Goal: Task Accomplishment & Management: Manage account settings

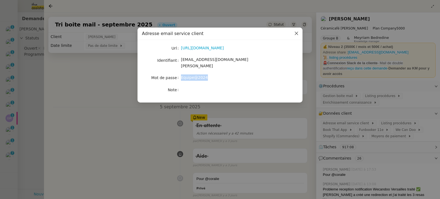
click at [297, 35] on icon "Close" at bounding box center [296, 33] width 4 height 4
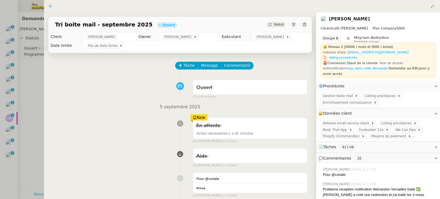
click at [53, 8] on icon at bounding box center [50, 6] width 4 height 4
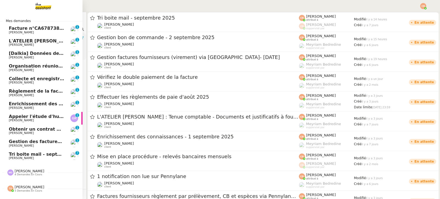
click at [27, 154] on span "Tri boite mail - septembre 2025" at bounding box center [48, 153] width 78 height 5
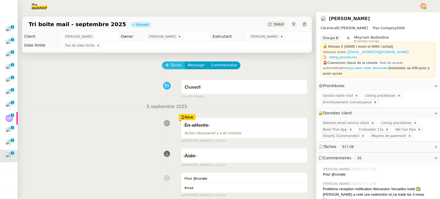
click at [175, 65] on span "Tâche" at bounding box center [175, 65] width 11 height 6
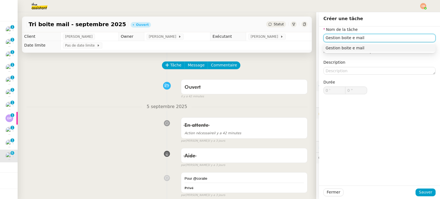
click at [353, 38] on input "Gestion boite e mail" at bounding box center [380, 38] width 112 height 8
click at [352, 47] on div "Gestion boite email" at bounding box center [380, 47] width 108 height 5
type input "Gestion boite email"
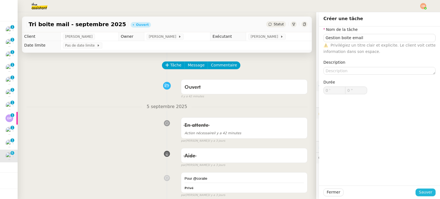
click at [422, 195] on span "Sauver" at bounding box center [425, 192] width 13 height 6
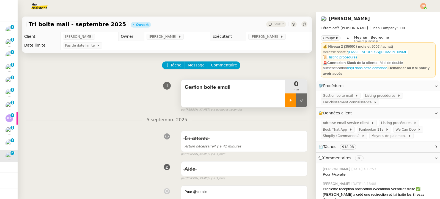
click at [290, 104] on div at bounding box center [290, 100] width 11 height 14
click at [291, 101] on div at bounding box center [296, 100] width 22 height 14
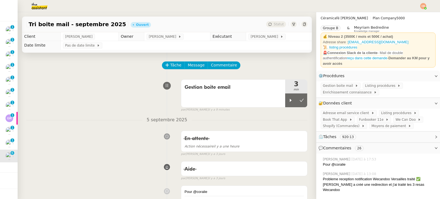
scroll to position [19, 0]
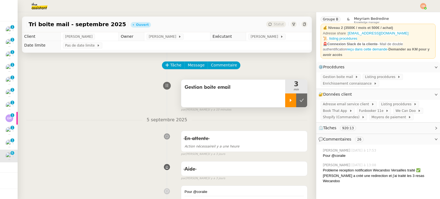
click at [289, 101] on icon at bounding box center [291, 100] width 4 height 4
click at [329, 109] on span "Book That App" at bounding box center [336, 111] width 26 height 6
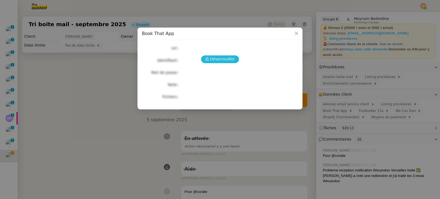
click at [228, 58] on span "Déverrouiller" at bounding box center [222, 59] width 25 height 6
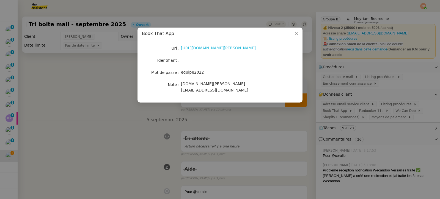
click at [227, 49] on link "https://latelier-genevieve.bookthatapp.com/users/login" at bounding box center [218, 48] width 75 height 4
click at [125, 76] on nz-modal-container "Book That App Url https://latelier-genevieve.bookthatapp.com/users/login Identi…" at bounding box center [220, 99] width 440 height 199
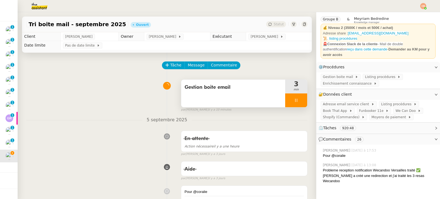
click at [125, 76] on nz-modal-container "Book That App Url https://latelier-genevieve.bookthatapp.com/users/login Identi…" at bounding box center [220, 99] width 440 height 199
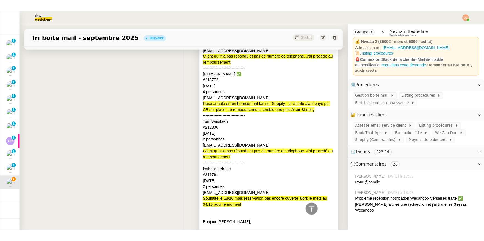
scroll to position [0, 0]
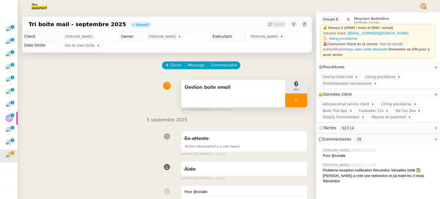
click at [285, 103] on div at bounding box center [296, 100] width 22 height 14
click at [285, 97] on div at bounding box center [290, 100] width 11 height 14
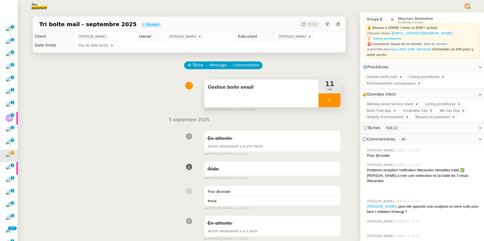
click at [321, 102] on div at bounding box center [330, 100] width 22 height 14
click at [321, 102] on div at bounding box center [324, 100] width 11 height 14
click at [328, 100] on icon at bounding box center [330, 100] width 4 height 4
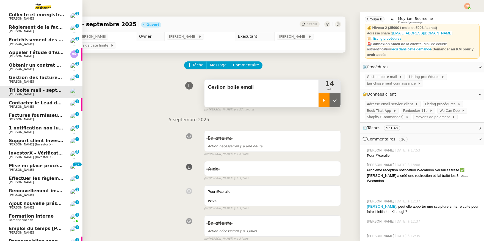
scroll to position [120, 0]
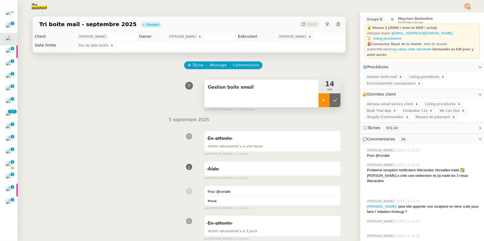
drag, startPoint x: 52, startPoint y: 89, endPoint x: 48, endPoint y: 87, distance: 4.8
click at [52, 89] on div "Gestion boite email 14 min false par Coralie B. il y a 28 minutes" at bounding box center [189, 94] width 304 height 35
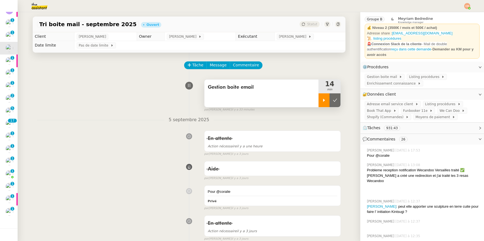
scroll to position [145, 0]
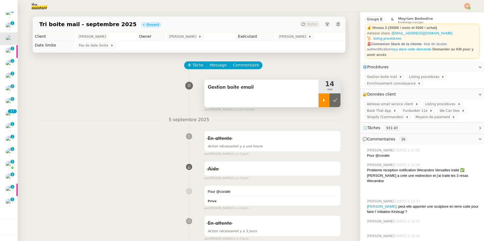
click at [322, 100] on icon at bounding box center [324, 100] width 4 height 4
click at [423, 76] on span "Listing procédures" at bounding box center [425, 77] width 32 height 6
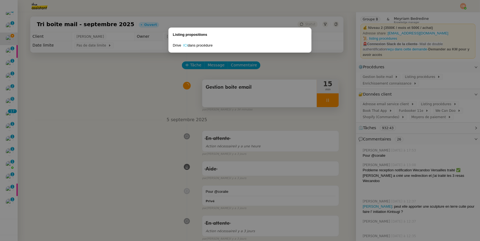
click at [184, 46] on link "ICI" at bounding box center [185, 45] width 5 height 4
click at [162, 89] on nz-modal-container "Listing propositions Drive ICI dans procédure" at bounding box center [240, 120] width 480 height 241
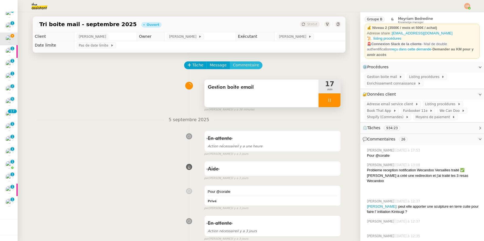
click at [249, 64] on span "Commentaire" at bounding box center [246, 65] width 26 height 6
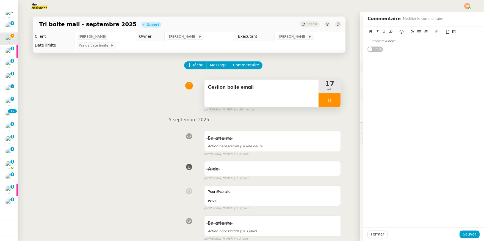
click at [383, 42] on div at bounding box center [424, 41] width 112 height 5
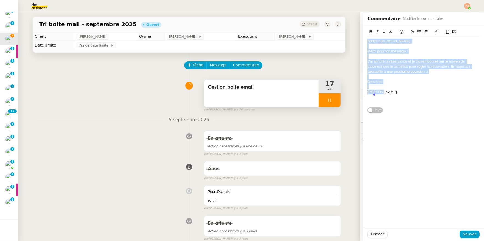
drag, startPoint x: 364, startPoint y: 42, endPoint x: 384, endPoint y: 92, distance: 54.2
click at [384, 92] on div "Bonjour Elsa, Merci pour ton message ! J'ai annulé ta réservation et je t'ai re…" at bounding box center [424, 71] width 112 height 70
copy div "Bonjour Elsa, Merci pour ton message ! J'ai annulé ta réservation et je t'ai re…"
click at [440, 198] on span "Sauver" at bounding box center [469, 234] width 13 height 6
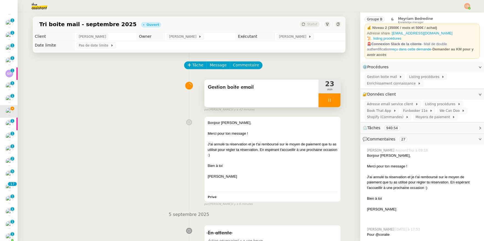
scroll to position [221, 0]
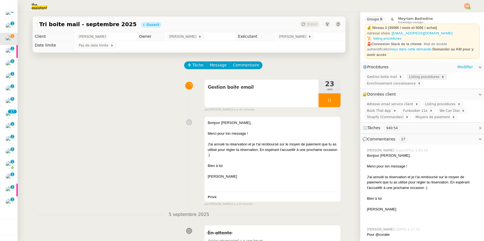
click at [412, 74] on div "Listing procédures" at bounding box center [427, 77] width 40 height 6
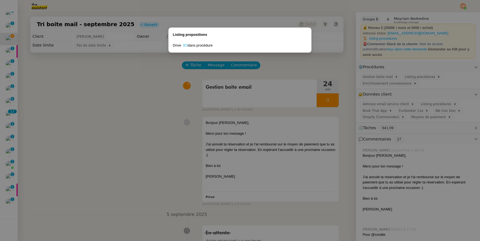
click at [187, 105] on nz-modal-container "Listing propositions Drive ICI dans procédure" at bounding box center [240, 120] width 480 height 241
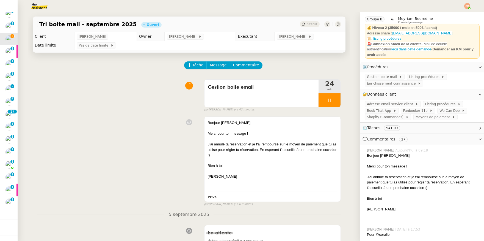
click at [333, 105] on div at bounding box center [330, 100] width 22 height 14
click at [319, 103] on div at bounding box center [324, 100] width 11 height 14
click at [328, 99] on icon at bounding box center [330, 100] width 4 height 4
click at [319, 104] on div at bounding box center [324, 100] width 11 height 14
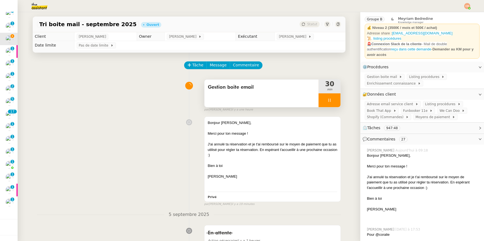
click at [321, 104] on div at bounding box center [330, 100] width 22 height 14
click at [319, 104] on div at bounding box center [324, 100] width 11 height 14
click at [235, 67] on span "Commentaire" at bounding box center [246, 65] width 26 height 6
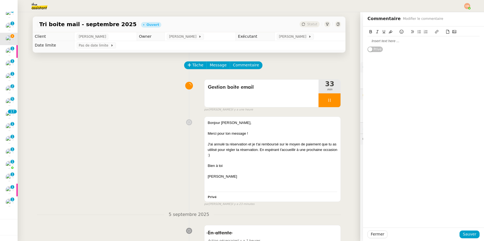
click at [394, 41] on div at bounding box center [424, 41] width 112 height 5
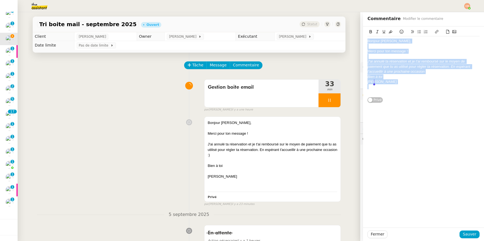
drag, startPoint x: 363, startPoint y: 42, endPoint x: 385, endPoint y: 89, distance: 52.1
click at [385, 89] on div "Bonjour Astrid, Merci pour ton message ! J'ai annulé ta réservation et je t'ai …" at bounding box center [424, 66] width 112 height 60
click at [375, 32] on button at bounding box center [377, 32] width 7 height 6
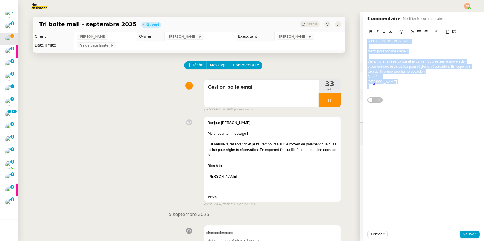
click at [371, 45] on div at bounding box center [424, 46] width 112 height 5
drag, startPoint x: 364, startPoint y: 41, endPoint x: 387, endPoint y: 83, distance: 47.6
click at [387, 83] on div "Bonjour Astrid, Merci pour ton message ! J'ai annulé ta réservation et je t'ai …" at bounding box center [424, 66] width 112 height 60
copy div "Bonjour Astrid, Merci pour ton message ! J'ai annulé ta réservation et je t'ai …"
click at [239, 64] on span "Commentaire" at bounding box center [246, 65] width 26 height 6
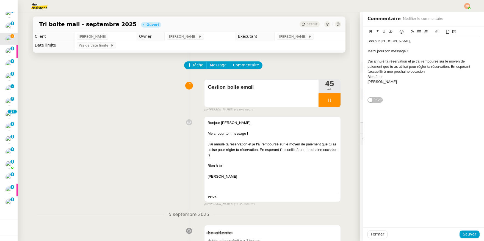
click at [401, 83] on div "Charlie" at bounding box center [424, 81] width 112 height 5
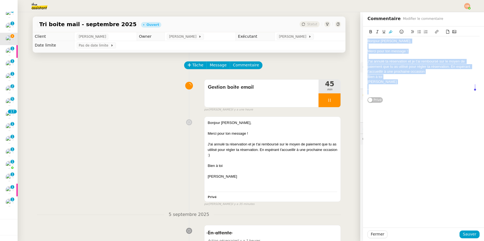
drag, startPoint x: 363, startPoint y: 40, endPoint x: 379, endPoint y: 91, distance: 53.2
click at [379, 91] on div "Bonjour Astrid, Merci pour ton message ! J'ai annulé ta réservation et je t'ai …" at bounding box center [424, 66] width 112 height 60
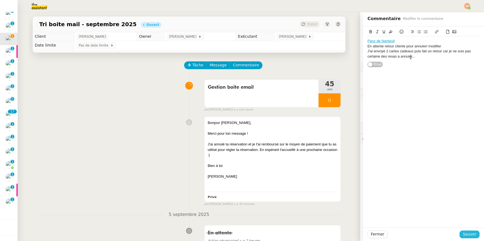
click at [440, 198] on span "Sauver" at bounding box center [469, 234] width 13 height 6
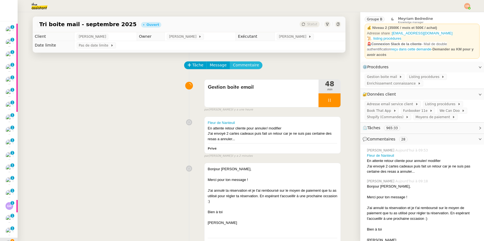
click at [233, 67] on span "Commentaire" at bounding box center [246, 65] width 26 height 6
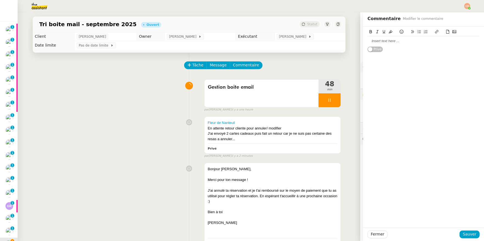
click at [368, 44] on div at bounding box center [424, 40] width 112 height 9
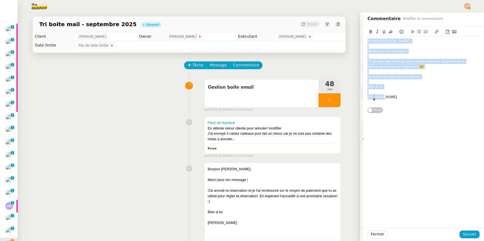
drag, startPoint x: 363, startPoint y: 41, endPoint x: 383, endPoint y: 96, distance: 58.7
click at [383, 96] on div "Bonjour Juliette, Merci pour ton message ! Tu as reçu par email ta carte-cadeau…" at bounding box center [424, 71] width 112 height 70
click at [376, 32] on icon at bounding box center [377, 31] width 2 height 3
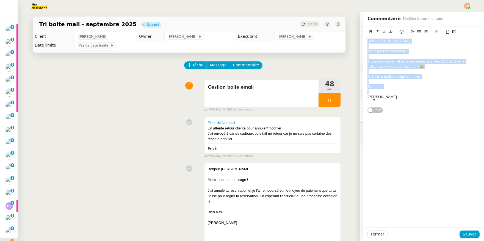
click at [372, 47] on div at bounding box center [424, 46] width 112 height 5
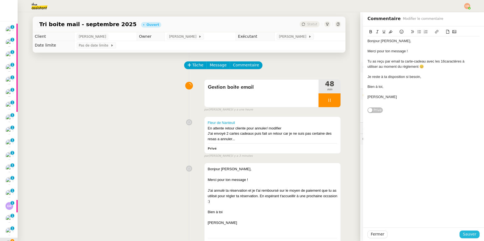
drag, startPoint x: 464, startPoint y: 233, endPoint x: 423, endPoint y: 188, distance: 61.1
click at [440, 198] on span "Sauver" at bounding box center [469, 234] width 13 height 6
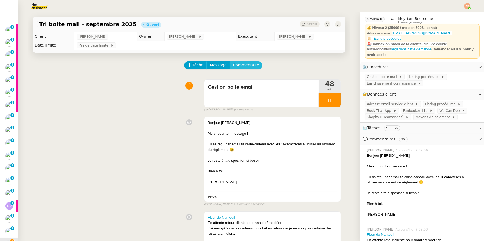
click at [236, 67] on span "Commentaire" at bounding box center [246, 65] width 26 height 6
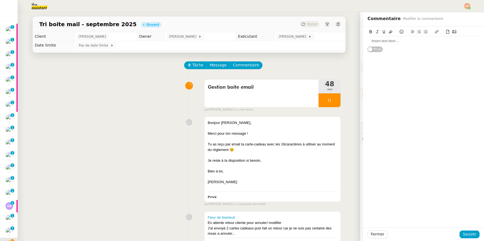
click at [391, 41] on div at bounding box center [424, 41] width 112 height 5
paste div
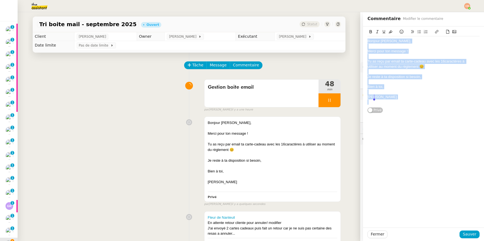
drag, startPoint x: 363, startPoint y: 42, endPoint x: 390, endPoint y: 100, distance: 64.5
click at [390, 100] on div "Bonjour Juliette, Merci pour ton message ! Tu as reçu par email ta carte-cadeau…" at bounding box center [424, 71] width 112 height 70
copy div "Bonjour Juliette, Merci pour ton message ! Tu as reçu par email ta carte-cadeau…"
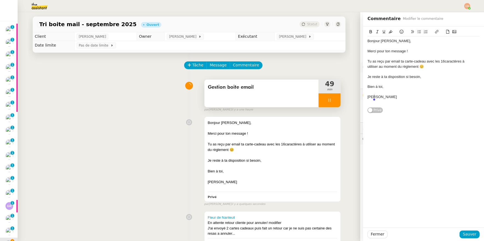
click at [327, 99] on div at bounding box center [330, 100] width 22 height 14
click at [440, 198] on span "Sauver" at bounding box center [469, 234] width 13 height 6
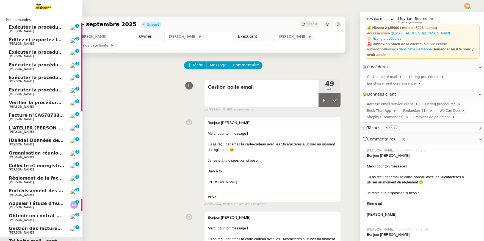
scroll to position [2, 0]
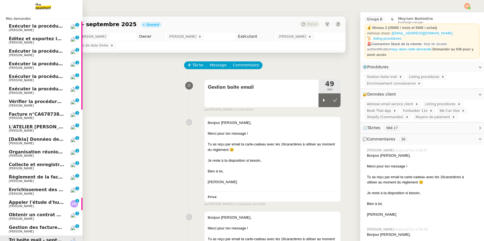
click at [29, 63] on span "Exécuter la procédure de vente FTI" at bounding box center [52, 63] width 87 height 5
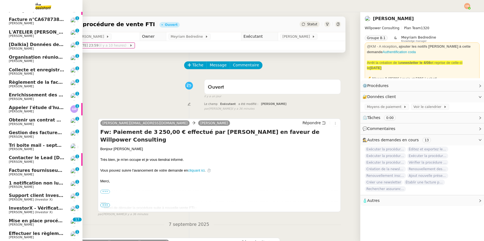
scroll to position [208, 0]
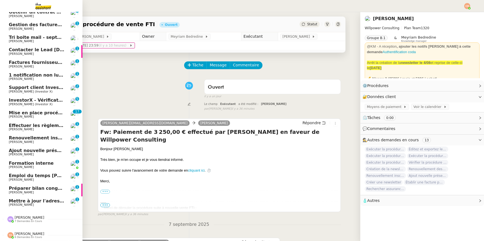
click at [19, 178] on span "[PERSON_NAME]" at bounding box center [21, 180] width 25 height 4
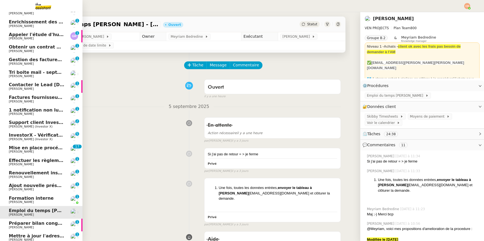
scroll to position [166, 0]
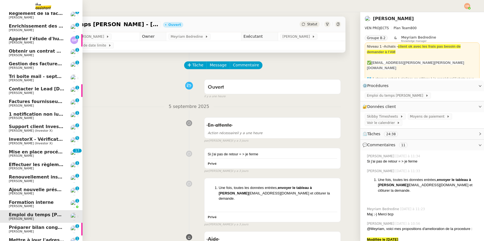
click at [23, 64] on span "Gestion des factures fournisseurs - 1 septembre 2025" at bounding box center [76, 63] width 134 height 5
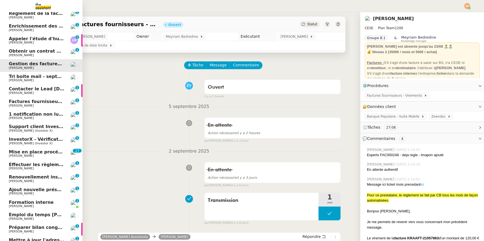
click at [22, 76] on span "Tri boite mail - septembre 2025" at bounding box center [48, 76] width 78 height 5
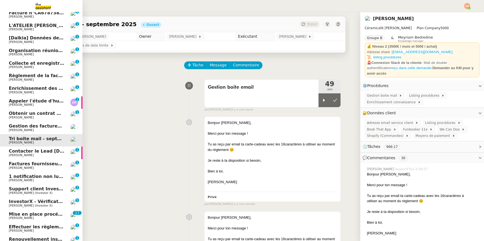
scroll to position [99, 0]
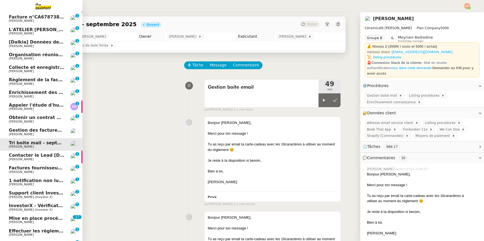
click at [26, 45] on span "[PERSON_NAME]" at bounding box center [21, 46] width 25 height 4
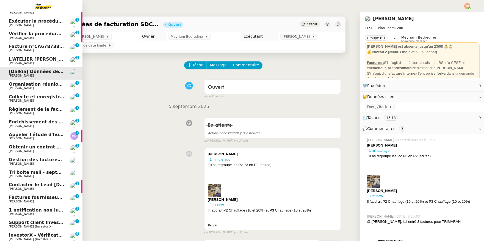
scroll to position [61, 0]
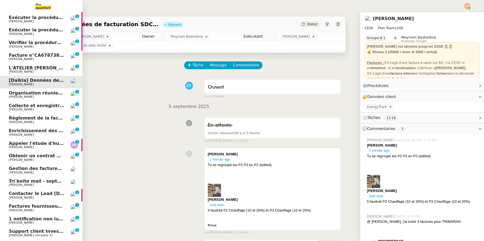
click at [18, 54] on span "Facture n°CA678738 - ASL LE MOLERET 93110 ROSNY SOUS BOIS" at bounding box center [89, 55] width 161 height 5
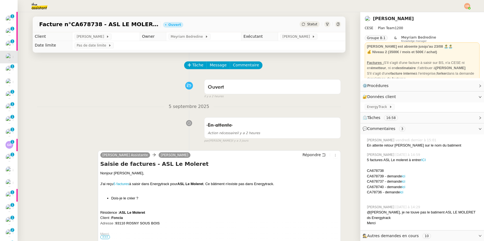
click at [150, 116] on div "En attente Action nécessaire il y a 2 heures false par Coralie B. il y a 3 jours" at bounding box center [189, 129] width 304 height 28
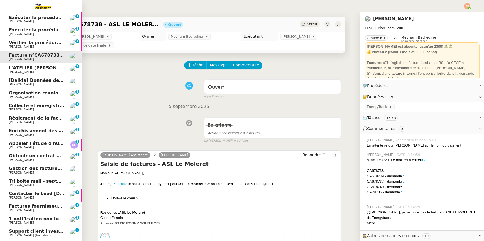
click at [17, 80] on span "[Dalkia] Données de facturation SDC RESIDENCE LE TRIMARAN pour la facture 0001 …" at bounding box center [176, 80] width 335 height 5
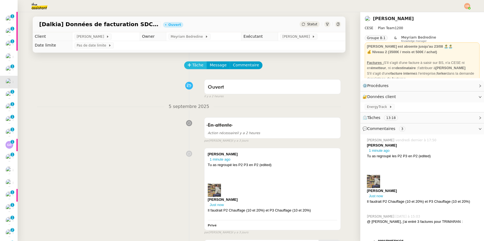
click at [188, 65] on icon at bounding box center [190, 65] width 4 height 4
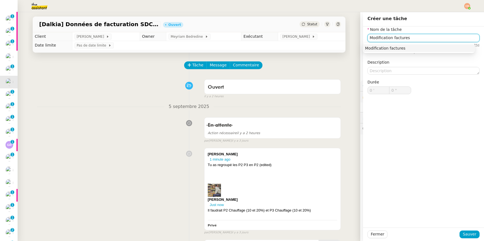
click at [384, 49] on div "Modification factures" at bounding box center [419, 48] width 108 height 5
type input "Modification factures"
click at [440, 198] on button "Sauver" at bounding box center [470, 234] width 20 height 8
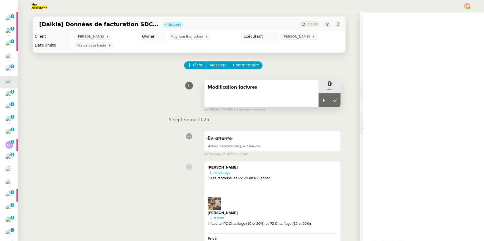
drag, startPoint x: 316, startPoint y: 98, endPoint x: 309, endPoint y: 99, distance: 7.5
click at [319, 98] on div at bounding box center [324, 100] width 11 height 14
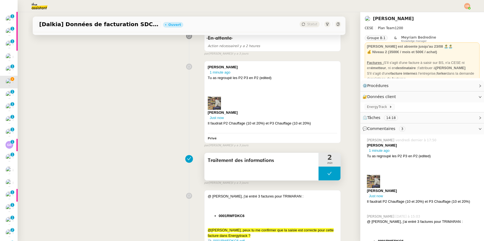
scroll to position [179, 0]
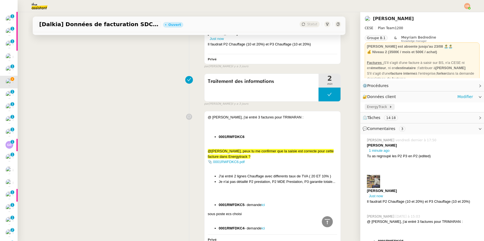
click at [367, 107] on span "EnergyTrack" at bounding box center [378, 107] width 22 height 6
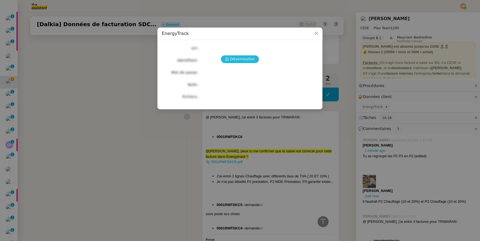
click at [240, 61] on span "Déverrouiller" at bounding box center [242, 59] width 25 height 6
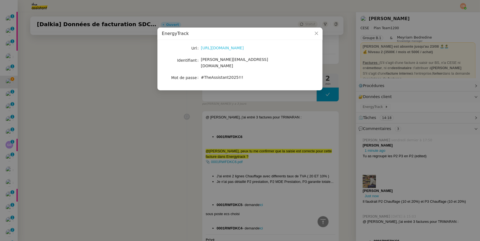
click at [229, 50] on link "https://energytrack.fr/" at bounding box center [222, 48] width 43 height 4
drag, startPoint x: 201, startPoint y: 60, endPoint x: 260, endPoint y: 63, distance: 59.2
click at [260, 63] on div "[PERSON_NAME][EMAIL_ADDRESS][DOMAIN_NAME]" at bounding box center [246, 62] width 91 height 13
copy span "[PERSON_NAME][EMAIL_ADDRESS][DOMAIN_NAME]"
drag, startPoint x: 201, startPoint y: 72, endPoint x: 246, endPoint y: 72, distance: 45.1
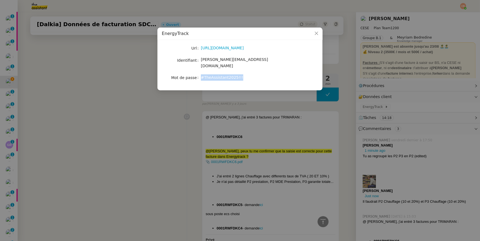
click at [246, 74] on div "#TheAssistant2025!!!" at bounding box center [246, 77] width 91 height 6
copy span "#TheAssistant2025!!!"
click at [123, 136] on nz-modal-container "EnergyTrack Url https://energytrack.fr/ Identifiant camille.assistante@cese.fr …" at bounding box center [240, 120] width 480 height 241
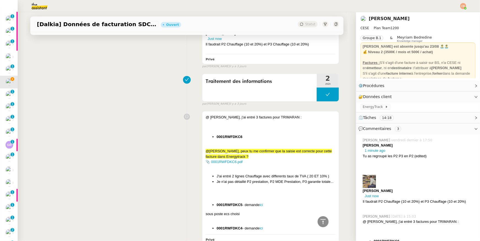
click at [123, 136] on nz-modal-container "EnergyTrack Url https://energytrack.fr/ Identifiant camille.assistante@cese.fr …" at bounding box center [240, 120] width 480 height 241
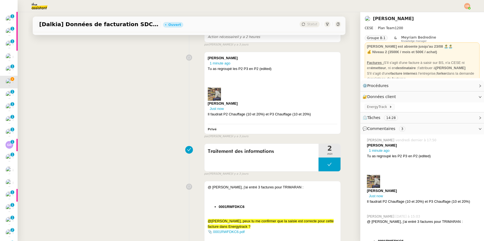
scroll to position [154, 0]
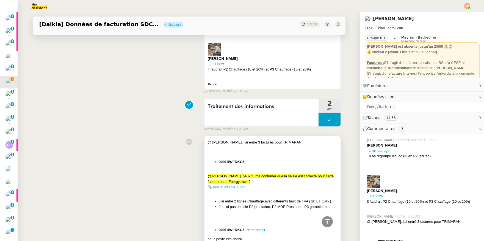
click at [226, 186] on link "📎 0001RWFDKC6.pdf" at bounding box center [226, 187] width 37 height 4
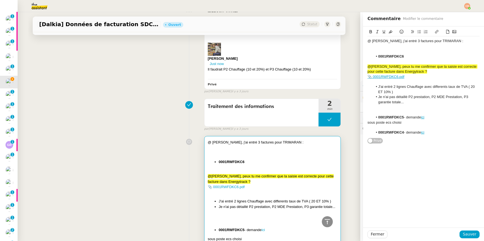
click at [110, 91] on div "Charles 1 minute ago Tu as regroupé les P2 P3 en P2 (edited) Charles Just now I…" at bounding box center [189, 48] width 304 height 89
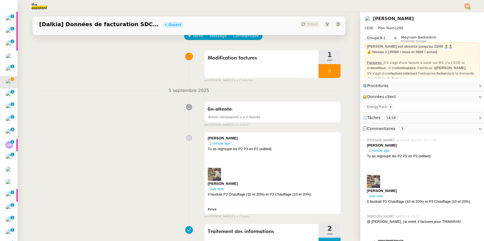
scroll to position [37, 0]
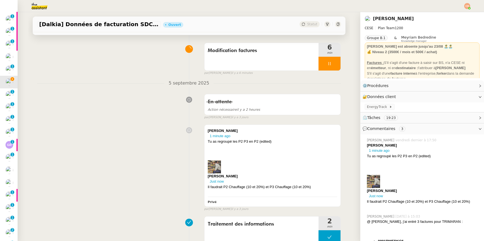
click at [102, 68] on div "Modification factures 6 min false par Coralie B. il y a 6 minutes" at bounding box center [189, 57] width 304 height 35
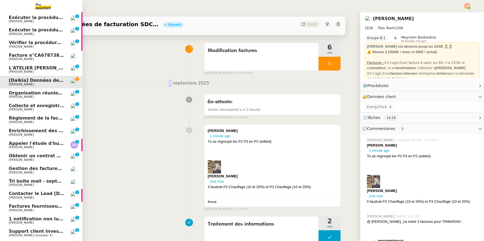
click at [18, 55] on span "Facture n°CA678738 - ASL LE MOLERET 93110 ROSNY SOUS BOIS" at bounding box center [89, 55] width 161 height 5
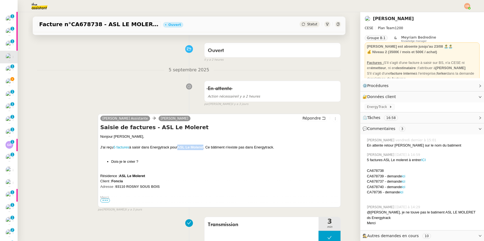
drag, startPoint x: 177, startPoint y: 148, endPoint x: 204, endPoint y: 148, distance: 26.7
click at [204, 148] on div "J'ai reçu 5 factures à saisir dans Energytrack pour ASL Le Moleret . Ce bâtimen…" at bounding box center [219, 147] width 239 height 6
copy strong "ASL Le Moleret"
click at [215, 176] on div "Résidence : ASL Le Moleret" at bounding box center [219, 176] width 239 height 6
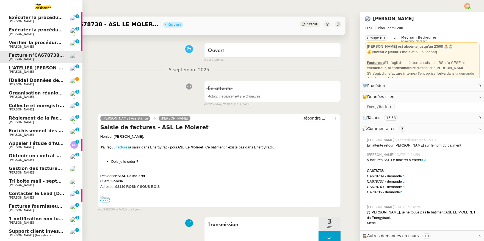
click at [17, 85] on span "[PERSON_NAME]" at bounding box center [21, 85] width 25 height 4
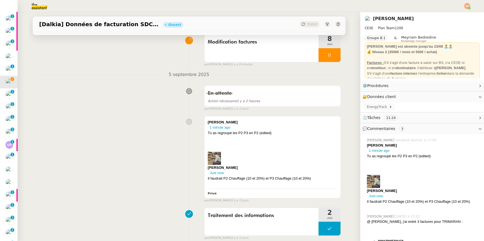
scroll to position [45, 0]
click at [246, 163] on span at bounding box center [273, 158] width 130 height 13
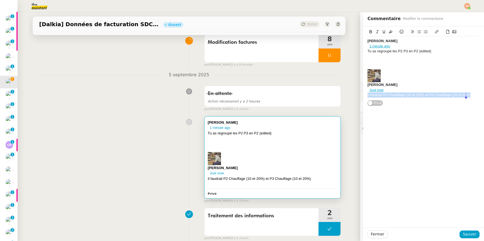
drag, startPoint x: 363, startPoint y: 97, endPoint x: 476, endPoint y: 94, distance: 113.7
click at [440, 94] on div "Charles 1 minute ago Tu as regroupé les P2 P3 en P2 (edited) Charles Just now I…" at bounding box center [423, 66] width 121 height 80
copy div "Il faudrait P2 Chauffage (10 et 20%) et P3 Chauffage (10 et 20%)"
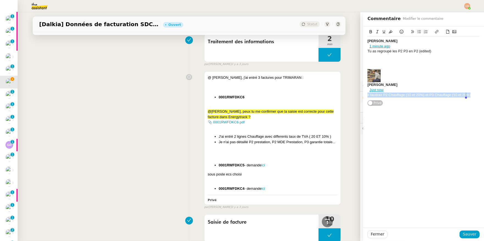
scroll to position [228, 0]
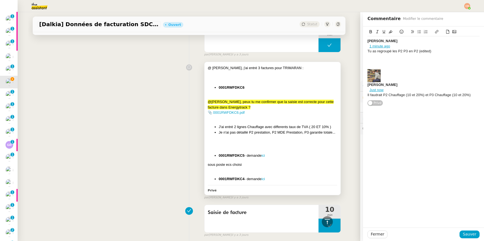
click at [247, 116] on div at bounding box center [273, 118] width 130 height 6
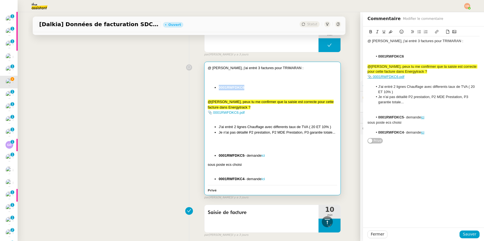
drag, startPoint x: 241, startPoint y: 88, endPoint x: 213, endPoint y: 87, distance: 27.5
click at [213, 87] on ul "0001RWFDKC6" at bounding box center [273, 88] width 130 height 6
copy strong "0001RWFDKC6"
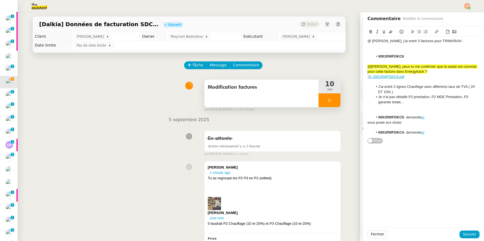
click at [328, 103] on div at bounding box center [330, 100] width 22 height 14
drag, startPoint x: 329, startPoint y: 99, endPoint x: 265, endPoint y: 98, distance: 64.1
click at [333, 99] on icon at bounding box center [335, 100] width 4 height 4
click at [259, 98] on div "Modification factures" at bounding box center [262, 94] width 114 height 28
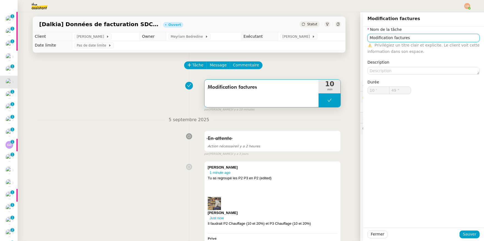
click at [404, 41] on input "Modification factures" at bounding box center [424, 38] width 112 height 8
type input "Modification facture"
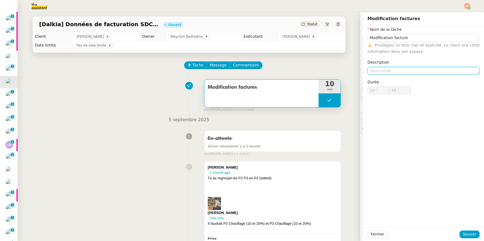
click at [382, 72] on textarea at bounding box center [424, 71] width 112 height 8
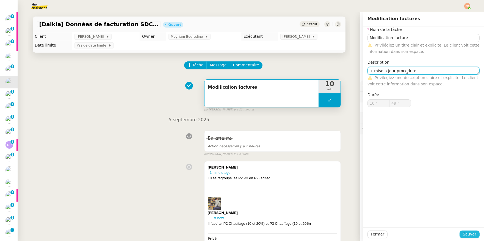
type textarea "+ mise a jour procedure"
click at [440, 198] on span "Sauver" at bounding box center [469, 234] width 13 height 6
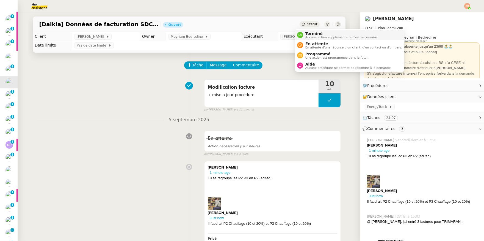
click at [312, 35] on span "Terminé" at bounding box center [342, 33] width 73 height 4
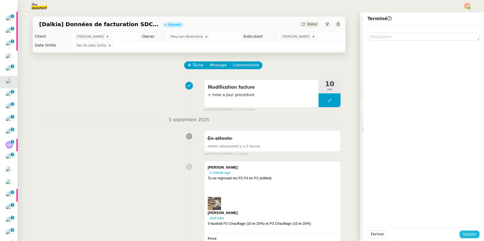
click at [440, 198] on span "Sauver" at bounding box center [469, 234] width 13 height 6
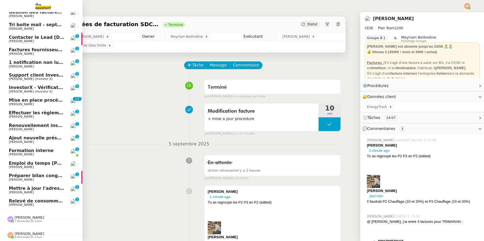
scroll to position [207, 0]
click at [22, 198] on span "Relevé de consommations - août 2025" at bounding box center [56, 200] width 95 height 5
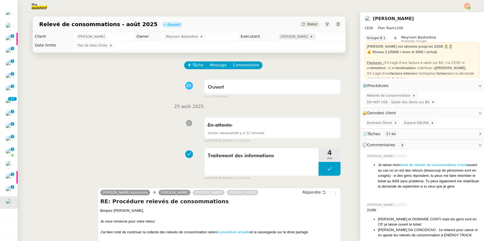
click at [283, 37] on span "[PERSON_NAME]" at bounding box center [295, 37] width 29 height 6
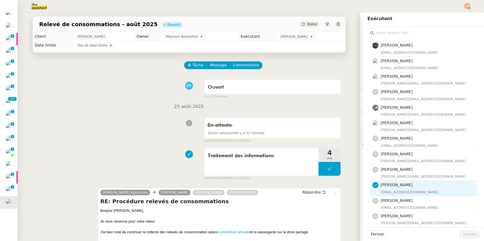
click at [378, 34] on input "text" at bounding box center [425, 32] width 103 height 7
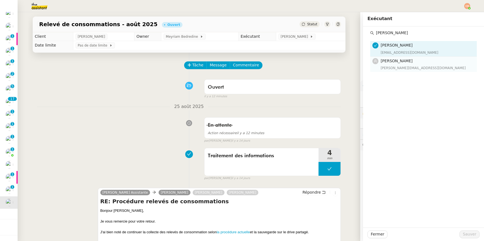
type input "Marylou"
click at [390, 64] on h4 "[PERSON_NAME]" at bounding box center [427, 61] width 93 height 6
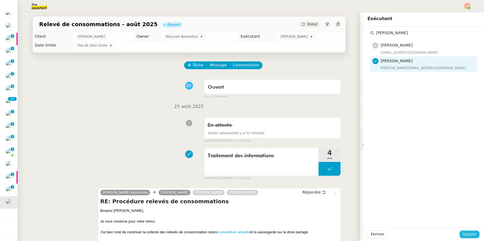
click at [440, 198] on span "Sauver" at bounding box center [469, 234] width 13 height 6
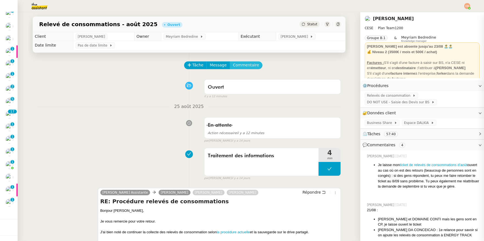
scroll to position [195, 0]
click at [247, 65] on span "Commentaire" at bounding box center [246, 65] width 26 height 6
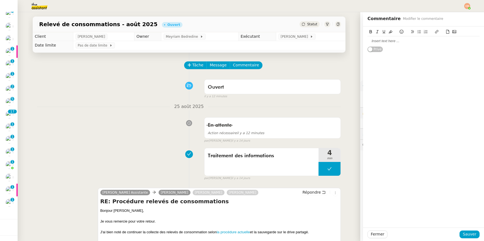
click at [372, 41] on div at bounding box center [424, 41] width 112 height 5
click at [369, 40] on div "Tub peux reprendre ?" at bounding box center [424, 41] width 112 height 5
click at [440, 198] on span "Sauver" at bounding box center [469, 234] width 13 height 6
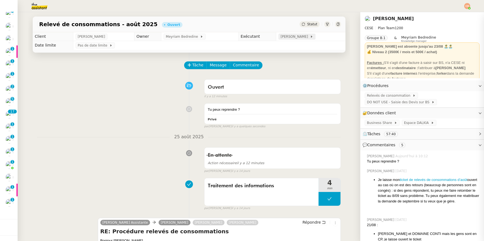
click at [285, 39] on span "[PERSON_NAME]" at bounding box center [295, 37] width 29 height 6
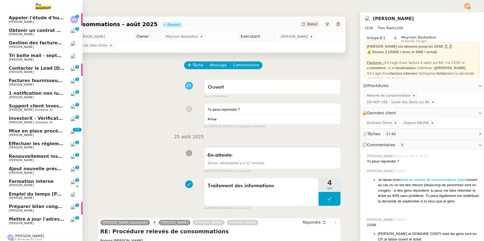
scroll to position [167, 0]
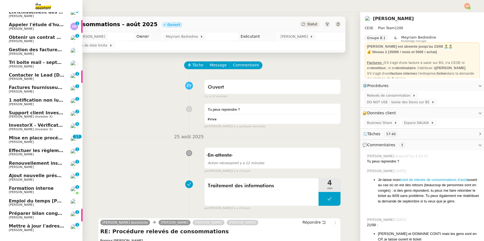
click at [21, 57] on link "Gestion des factures fournisseurs - 1 septembre 2025 Charles Da Conceicao" at bounding box center [41, 51] width 83 height 13
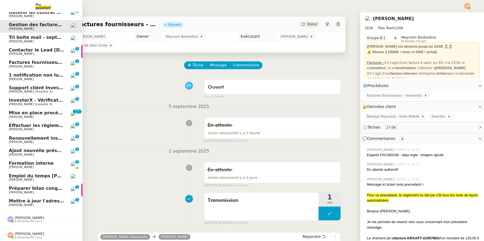
scroll to position [195, 0]
click at [28, 174] on span "Emploi du temps Charlotte Grasseli - 5 septembre 2025" at bounding box center [62, 175] width 106 height 5
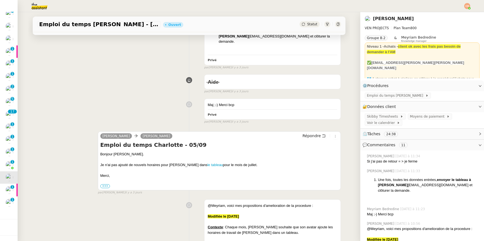
scroll to position [190, 0]
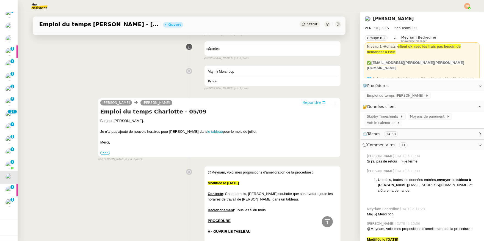
drag, startPoint x: 302, startPoint y: 98, endPoint x: 197, endPoint y: 99, distance: 105.6
click at [197, 99] on div "Dee Charles Medlicott Répondre" at bounding box center [219, 103] width 239 height 8
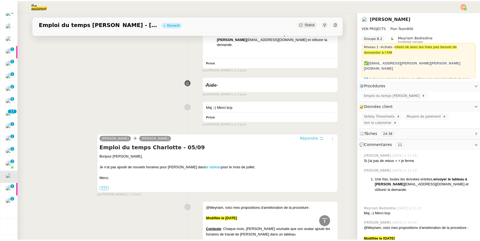
scroll to position [190, 0]
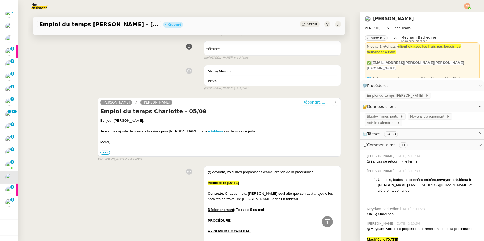
click at [303, 99] on span "Répondre" at bounding box center [312, 102] width 18 height 6
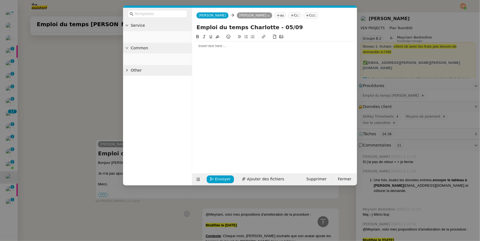
scroll to position [232, 0]
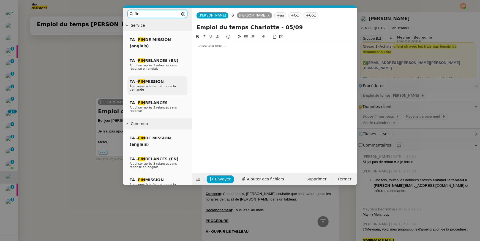
type input "fin"
click at [149, 85] on span "À envoyer à la fermeture de la demande" at bounding box center [153, 87] width 46 height 7
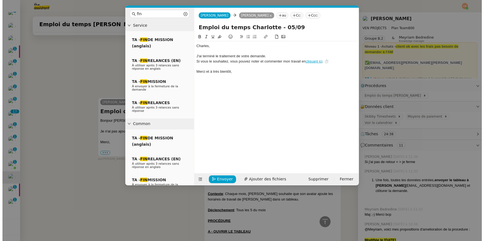
scroll to position [265, 0]
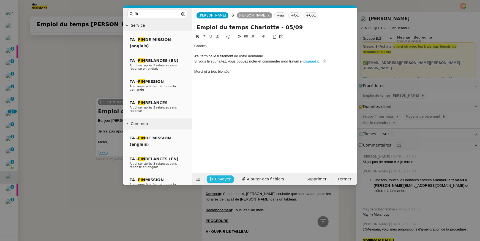
click at [222, 177] on span "Envoyer" at bounding box center [223, 179] width 16 height 6
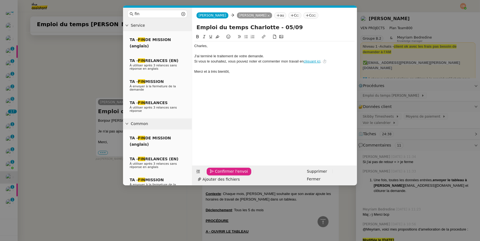
click at [222, 174] on span "Confirmer l'envoi" at bounding box center [231, 171] width 33 height 6
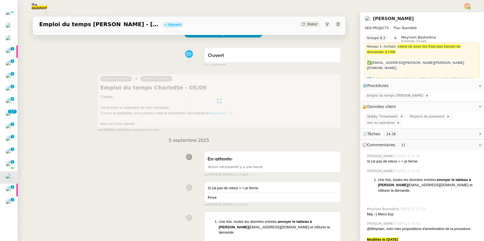
scroll to position [0, 0]
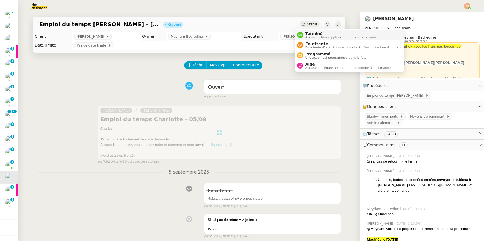
click at [313, 37] on span "Aucune action supplémentaire n'est nécessaire." at bounding box center [342, 37] width 73 height 3
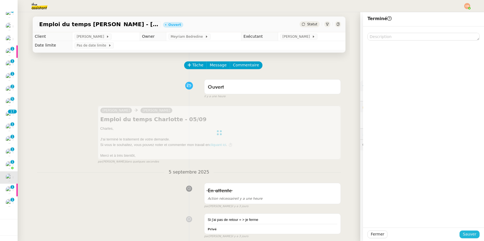
click at [440, 198] on span "Sauver" at bounding box center [469, 234] width 13 height 6
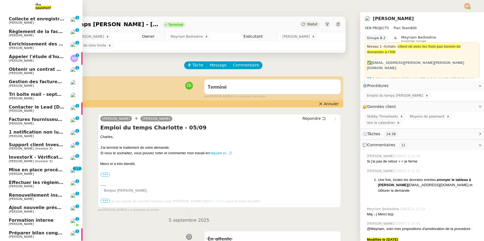
scroll to position [144, 0]
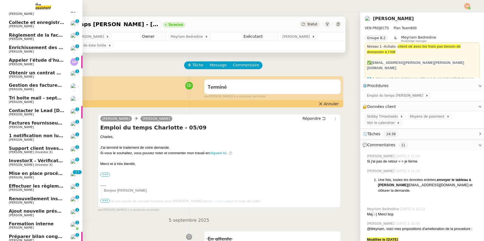
click at [32, 102] on span "[PERSON_NAME]" at bounding box center [21, 102] width 25 height 4
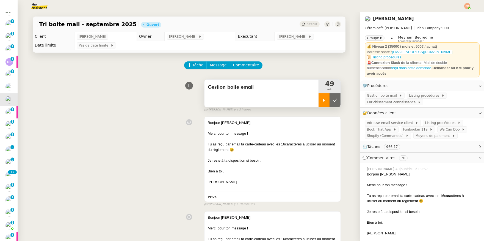
click at [322, 102] on icon at bounding box center [324, 100] width 4 height 4
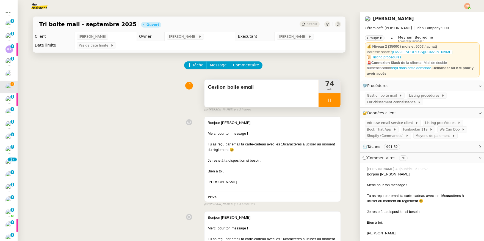
scroll to position [131, 0]
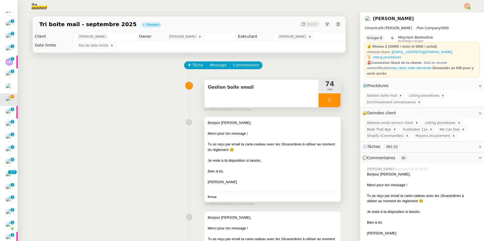
click at [239, 124] on div "Bonjour Juliette," at bounding box center [273, 123] width 130 height 6
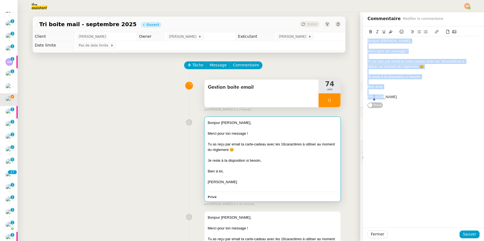
drag, startPoint x: 364, startPoint y: 42, endPoint x: 384, endPoint y: 101, distance: 62.4
click at [384, 101] on div "Bonjour Juliette, Merci pour ton message ! Tu as reçu par email ta carte-cadeau…" at bounding box center [424, 68] width 112 height 65
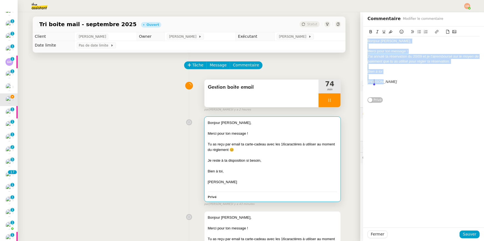
drag, startPoint x: 363, startPoint y: 42, endPoint x: 384, endPoint y: 81, distance: 44.8
click at [384, 81] on div "Bonjour Dominique, Merci pour ton message ! J'ai annulé ta réservation du 20/09…" at bounding box center [424, 66] width 112 height 60
click at [376, 31] on icon at bounding box center [378, 32] width 4 height 4
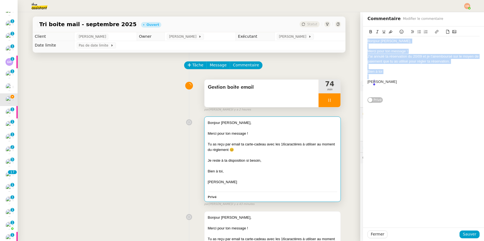
click at [371, 48] on div at bounding box center [424, 46] width 112 height 5
drag, startPoint x: 364, startPoint y: 41, endPoint x: 386, endPoint y: 95, distance: 58.1
click at [386, 95] on div "Bonjour Dominique, Merci pour ton message ! J'ai annulé ta réservation du 20/09…" at bounding box center [424, 66] width 112 height 60
copy div "Bonjour Dominique, Merci pour ton message ! J'ai annulé ta réservation du 20/09…"
drag, startPoint x: 463, startPoint y: 232, endPoint x: 352, endPoint y: 121, distance: 157.4
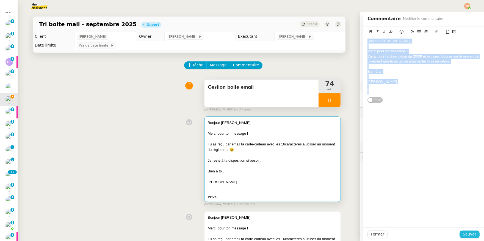
click at [440, 198] on span "Sauver" at bounding box center [469, 234] width 13 height 6
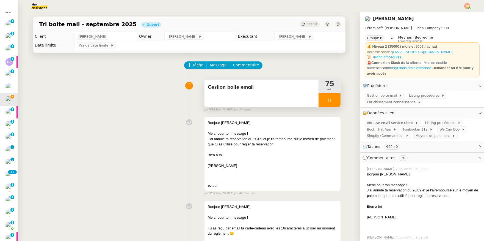
click at [328, 98] on icon at bounding box center [330, 100] width 4 height 4
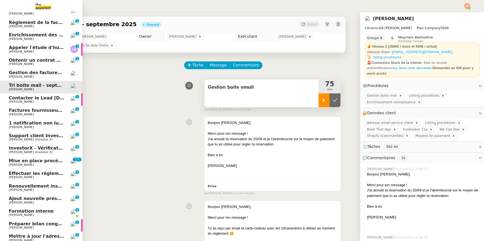
scroll to position [183, 0]
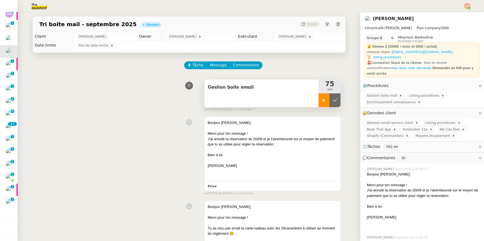
click at [324, 101] on icon at bounding box center [325, 99] width 2 height 3
click at [242, 64] on span "Commentaire" at bounding box center [246, 65] width 26 height 6
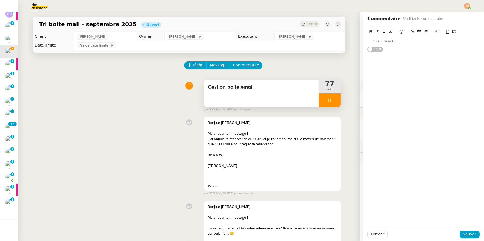
click at [379, 43] on div at bounding box center [424, 41] width 112 height 5
click at [380, 51] on div "Merci" at bounding box center [424, 51] width 112 height 5
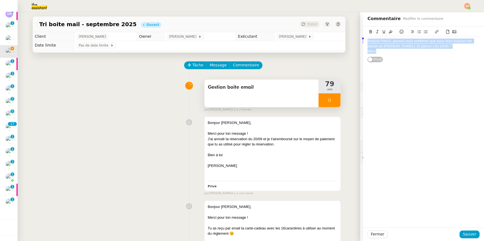
drag, startPoint x: 379, startPoint y: 53, endPoint x: 356, endPoint y: 39, distance: 26.9
click at [356, 39] on app-ticket "Tri boite mail - septembre 2025 Ouvert Statut Client Genevieve Landsmann Owner …" at bounding box center [251, 126] width 467 height 229
copy div "Bonjour Paris3, pouvez vous confirmer que vous avez toujours les pièces de Laur…"
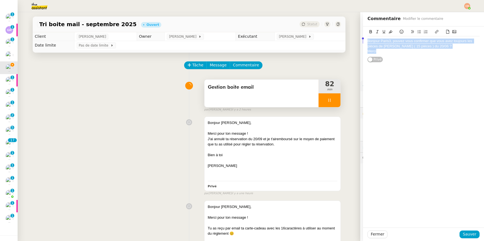
scroll to position [166, 0]
click at [245, 63] on span "Commentaire" at bounding box center [246, 65] width 26 height 6
click at [440, 198] on span "Sauver" at bounding box center [469, 234] width 13 height 6
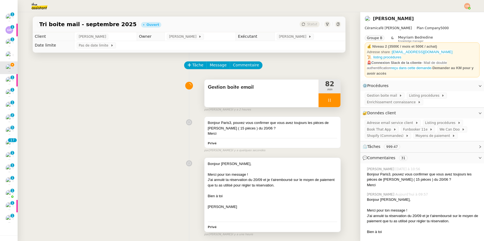
click at [257, 177] on div "J'ai annulé ta réservation du 20/09 et je t'ai remboursé sur le moyen de paieme…" at bounding box center [273, 182] width 130 height 11
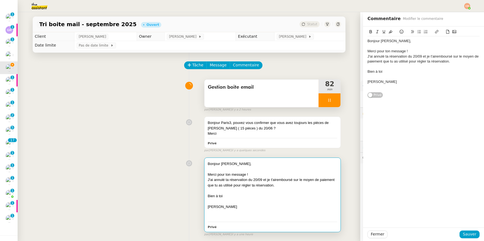
click at [363, 42] on div "Bonjour Dominique, Merci pour ton message ! J'ai annulé ta réservation du 20/09…" at bounding box center [423, 62] width 121 height 72
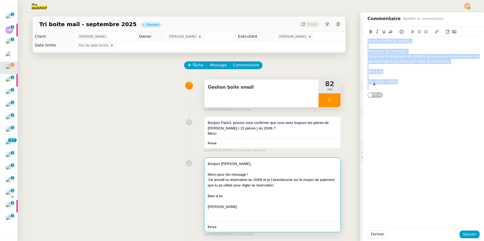
drag, startPoint x: 364, startPoint y: 41, endPoint x: 379, endPoint y: 91, distance: 52.0
click at [379, 91] on div "Bonjour Dominique, Merci pour ton message ! J'ai annulé ta réservation du 20/09…" at bounding box center [424, 63] width 112 height 55
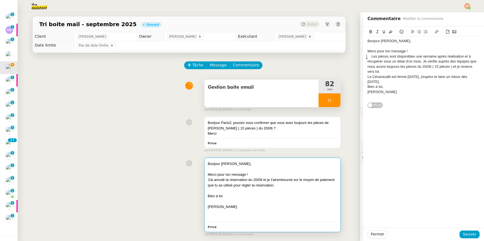
click at [368, 55] on span "Les pièces sont disponibles une semaine après réalisation et à récupérer sous u…" at bounding box center [423, 63] width 110 height 19
click at [368, 75] on div "Le Céramicafé est fermé aujourd'hui, j'espère te faire un retour dès demain," at bounding box center [424, 79] width 112 height 10
click at [368, 86] on div "Bien à toi," at bounding box center [424, 86] width 112 height 5
click at [368, 91] on div "Charlie" at bounding box center [424, 91] width 112 height 5
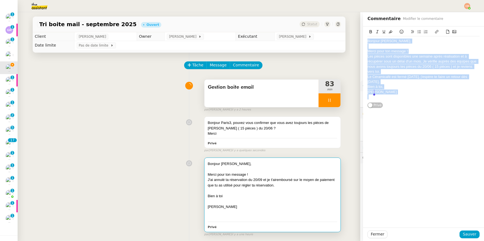
drag, startPoint x: 364, startPoint y: 40, endPoint x: 385, endPoint y: 99, distance: 62.4
click at [385, 99] on div "Bonjour Laurent, Merci pour ton message ! Les pièces sont disponibles une semai…" at bounding box center [424, 68] width 112 height 65
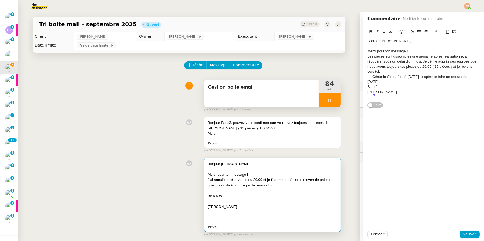
click at [322, 102] on div at bounding box center [330, 100] width 22 height 14
drag, startPoint x: 328, startPoint y: 101, endPoint x: 387, endPoint y: 152, distance: 78.1
click at [333, 101] on icon at bounding box center [335, 100] width 4 height 4
click at [440, 198] on button "Sauver" at bounding box center [470, 234] width 20 height 8
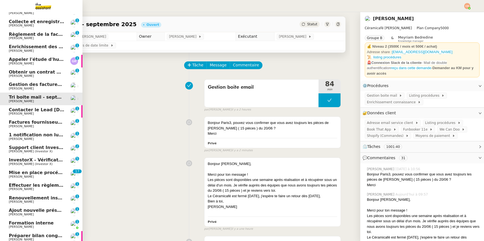
scroll to position [86, 0]
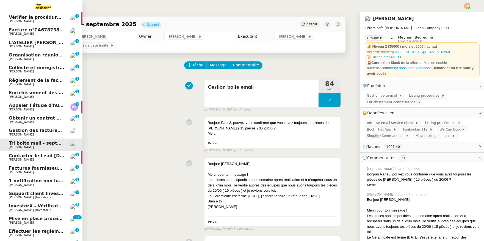
click at [24, 35] on span "[PERSON_NAME]" at bounding box center [21, 34] width 25 height 4
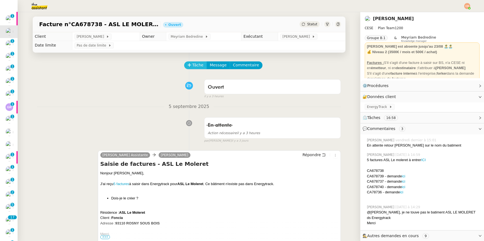
click at [194, 65] on span "Tâche" at bounding box center [198, 65] width 11 height 6
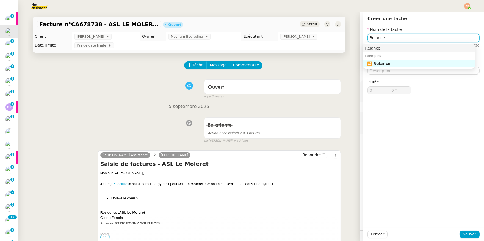
click at [390, 48] on div "Relance" at bounding box center [419, 48] width 108 height 5
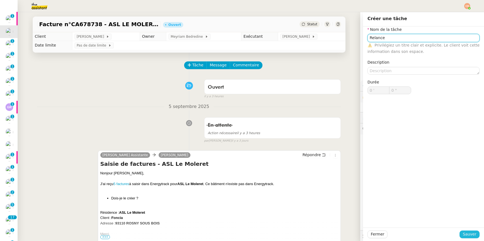
type input "Relance"
drag, startPoint x: 468, startPoint y: 235, endPoint x: 374, endPoint y: 191, distance: 104.1
click at [440, 198] on span "Sauver" at bounding box center [469, 234] width 13 height 6
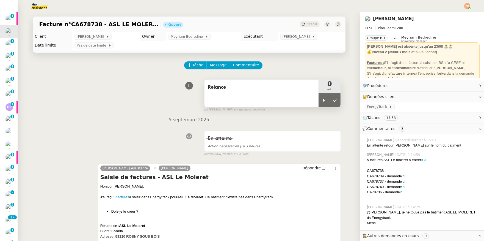
click at [271, 97] on div "Relance" at bounding box center [262, 94] width 114 height 28
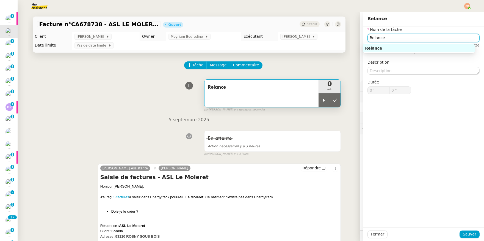
drag, startPoint x: 393, startPoint y: 35, endPoint x: 354, endPoint y: 35, distance: 38.8
click at [354, 35] on app-ticket "Facture n°CA678738 - ASL LE MOLERET 93110 ROSNY SOUS BOIS Ouvert Statut Client …" at bounding box center [251, 126] width 467 height 229
click at [384, 46] on div "Transmission" at bounding box center [419, 48] width 108 height 5
type input "Transmission"
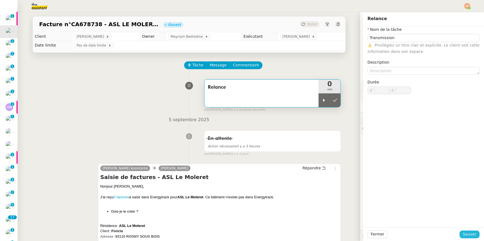
click at [440, 198] on span "Sauver" at bounding box center [469, 234] width 13 height 6
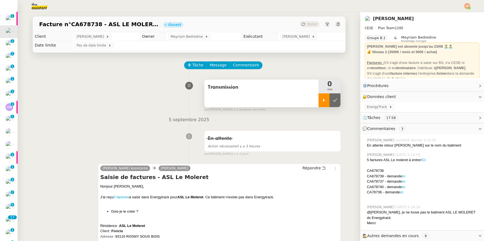
click at [319, 105] on div at bounding box center [324, 100] width 11 height 14
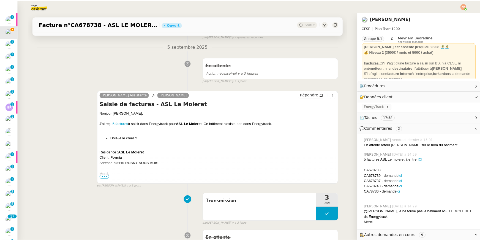
scroll to position [29, 0]
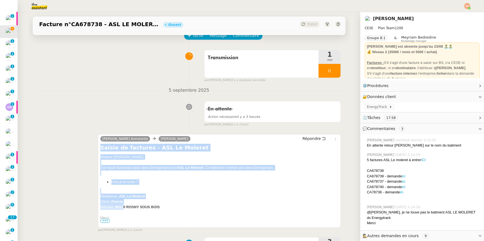
drag, startPoint x: 98, startPoint y: 148, endPoint x: 120, endPoint y: 204, distance: 60.5
click at [120, 198] on div "Saisie de factures - ASL Le Moleret Nonjour Charles, J'ai reçu 5 factures à sai…" at bounding box center [219, 185] width 239 height 83
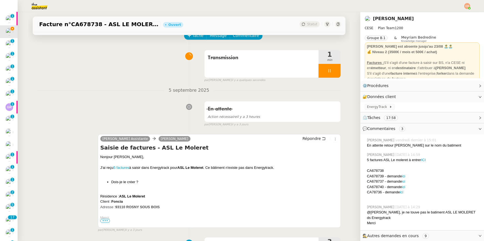
click at [102, 198] on span "•••" at bounding box center [105, 221] width 10 height 4
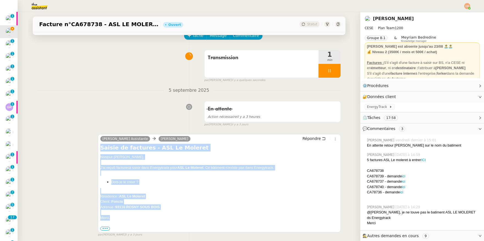
drag, startPoint x: 98, startPoint y: 148, endPoint x: 127, endPoint y: 216, distance: 73.3
click at [127, 198] on div "Saisie de factures - ASL Le Moleret Nonjour Charles, J'ai reçu 5 factures à sai…" at bounding box center [219, 187] width 239 height 87
click at [304, 139] on span "Répondre" at bounding box center [312, 139] width 18 height 6
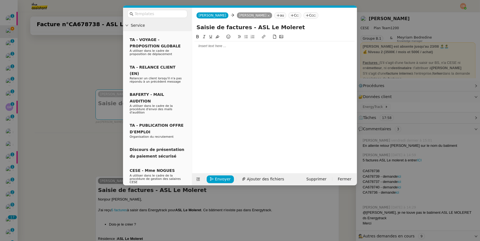
click at [214, 48] on div at bounding box center [274, 45] width 160 height 5
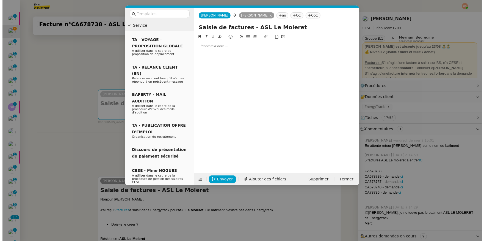
scroll to position [0, 0]
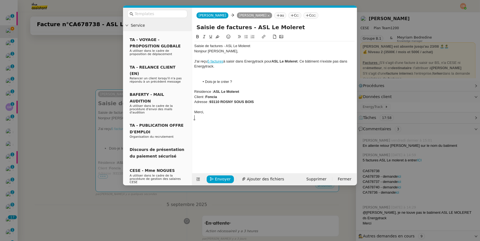
click at [274, 15] on nz-tag "au" at bounding box center [280, 15] width 12 height 6
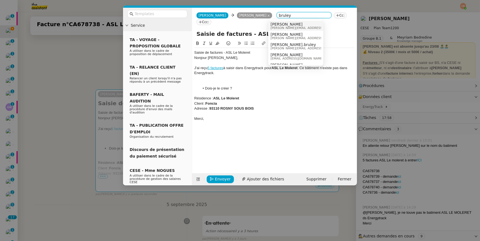
type input "bruley"
click at [307, 24] on div "Anthony Bruley anthony.bruley@cese.fr" at bounding box center [311, 25] width 82 height 7
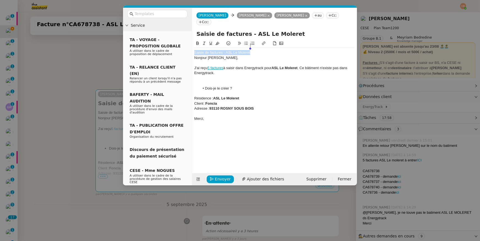
drag, startPoint x: 194, startPoint y: 46, endPoint x: 259, endPoint y: 44, distance: 64.1
click at [259, 50] on div "Saisie de factures - ASL Le Moleret" at bounding box center [274, 52] width 160 height 5
click at [196, 55] on div "Nonjour Charles," at bounding box center [274, 57] width 160 height 5
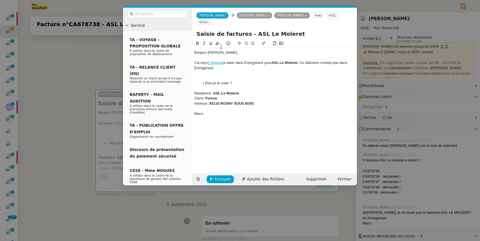
click at [228, 50] on div "Bonjour [PERSON_NAME]," at bounding box center [274, 52] width 160 height 5
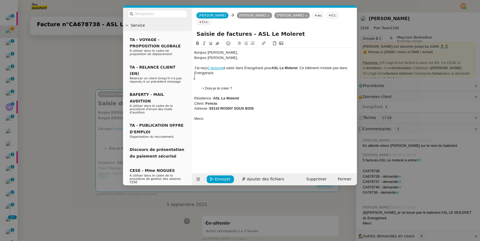
click at [210, 81] on div at bounding box center [274, 83] width 160 height 5
click at [219, 66] on link "5 factures" at bounding box center [215, 68] width 16 height 4
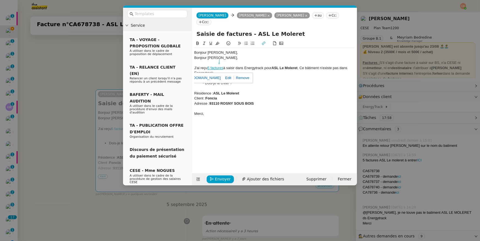
click at [221, 74] on link "https://drive.google.com/drive/folders/1i8-WhuhYkT1j_fNvMh-C-hazynE1rc8i?usp=sh…" at bounding box center [202, 77] width 38 height 7
click at [291, 111] on div "Merci," at bounding box center [274, 113] width 160 height 5
click at [229, 81] on li "Dois-je le créer ?" at bounding box center [277, 83] width 155 height 5
click at [220, 179] on span "Envoyer" at bounding box center [223, 179] width 16 height 6
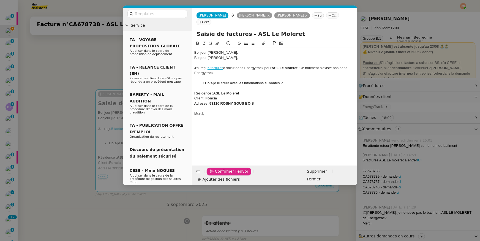
click at [220, 174] on span "Confirmer l'envoi" at bounding box center [231, 171] width 33 height 6
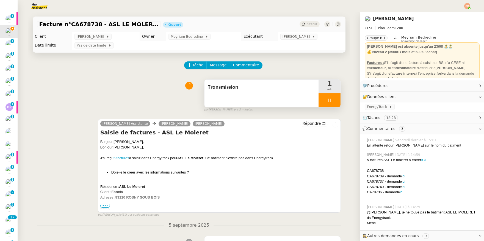
click at [328, 101] on div at bounding box center [330, 100] width 22 height 14
click at [333, 101] on icon at bounding box center [335, 100] width 4 height 4
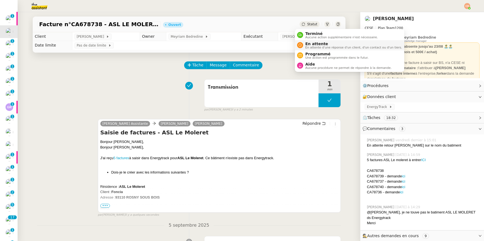
click at [310, 44] on span "En attente" at bounding box center [354, 44] width 97 height 4
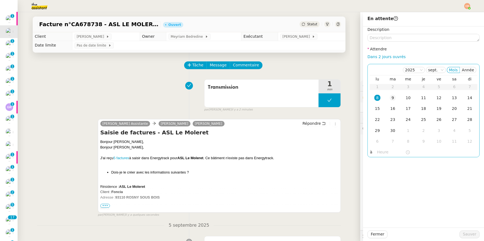
click at [390, 97] on div "9" at bounding box center [393, 98] width 6 height 6
click at [380, 151] on input "text" at bounding box center [391, 152] width 28 height 6
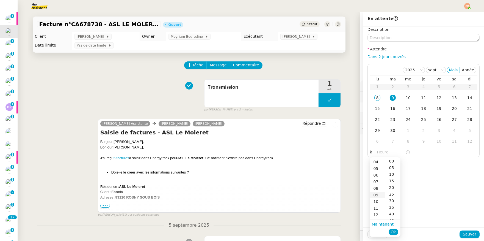
click at [378, 196] on div "09" at bounding box center [377, 194] width 15 height 7
type input "09:00"
click at [391, 162] on div "00" at bounding box center [393, 161] width 15 height 7
click at [430, 160] on div "Description Attendre Dans 2 jours ouvrés 2025 sept. Mois Année lu ma me je ve s…" at bounding box center [423, 126] width 121 height 201
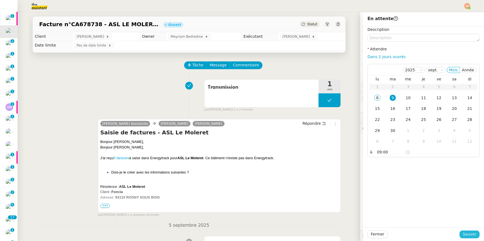
click at [440, 198] on span "Sauver" at bounding box center [469, 234] width 13 height 6
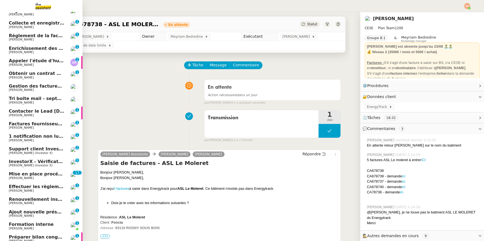
scroll to position [154, 0]
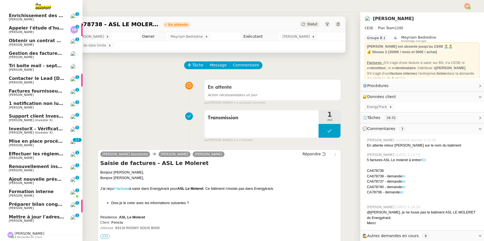
click at [26, 63] on span "Tri boite mail - septembre 2025" at bounding box center [48, 65] width 78 height 5
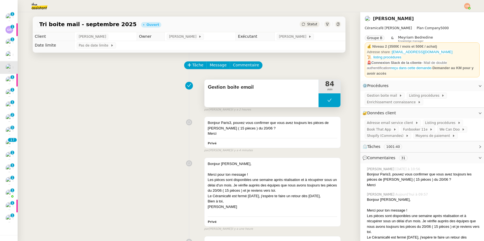
click at [328, 100] on icon at bounding box center [330, 100] width 4 height 4
click at [322, 101] on icon at bounding box center [324, 100] width 4 height 4
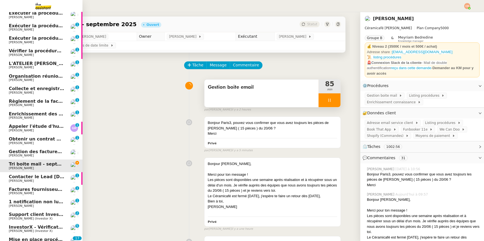
scroll to position [154, 0]
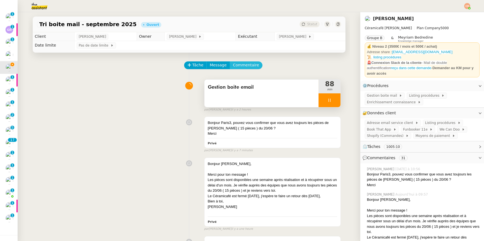
click at [234, 65] on span "Commentaire" at bounding box center [246, 65] width 26 height 6
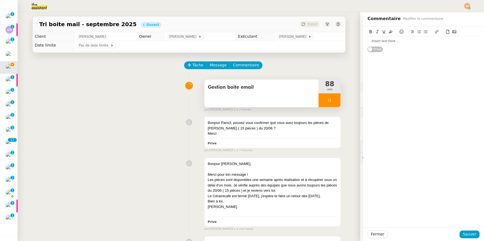
click at [371, 42] on div at bounding box center [424, 41] width 112 height 5
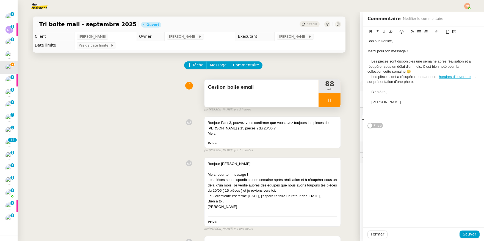
click at [368, 61] on span "Les pièces sont disponibles une semaine après réalisation et à récupérer sous u…" at bounding box center [420, 66] width 104 height 14
click at [372, 76] on span "Les pièces sont à récupérer pendant nos" at bounding box center [404, 77] width 65 height 4
click at [368, 82] on span ", sur présentation d’une photo." at bounding box center [423, 79] width 111 height 9
click at [368, 92] on div "Bien à toi," at bounding box center [424, 91] width 112 height 5
click at [368, 83] on span ", surprésentation d’une photo." at bounding box center [420, 79] width 105 height 9
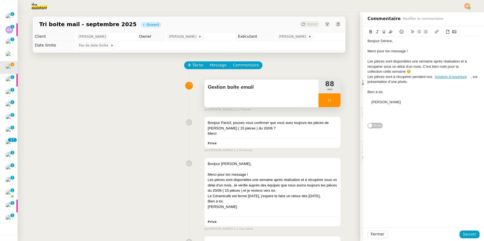
click at [372, 100] on span "Charlie" at bounding box center [386, 102] width 29 height 4
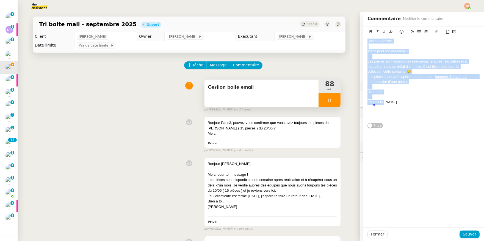
drag, startPoint x: 363, startPoint y: 40, endPoint x: 383, endPoint y: 104, distance: 67.2
click at [383, 104] on div "Bonjour Dénice, Merci pour ton message ! Les pièces sont disponibles une semain…" at bounding box center [424, 79] width 112 height 86
click at [440, 198] on button "Sauver" at bounding box center [470, 234] width 20 height 8
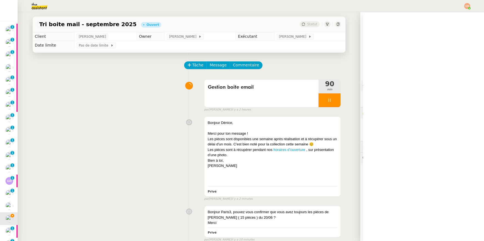
scroll to position [154, 0]
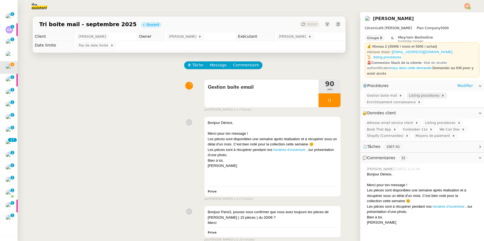
click at [412, 94] on span "Listing procédures" at bounding box center [425, 96] width 32 height 6
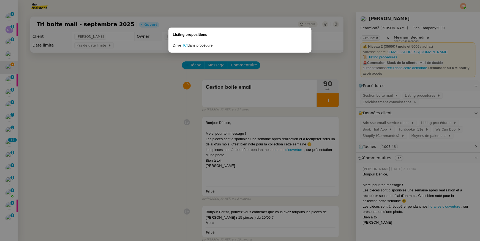
click at [211, 111] on nz-modal-container "Listing propositions Drive ICI dans procédure" at bounding box center [240, 120] width 480 height 241
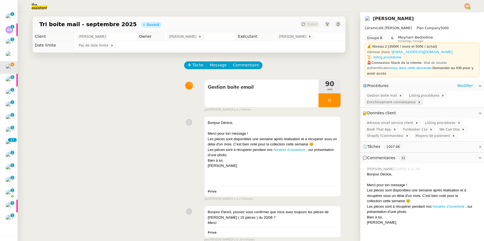
click at [406, 101] on span "Enrichissement connaissance" at bounding box center [392, 102] width 51 height 6
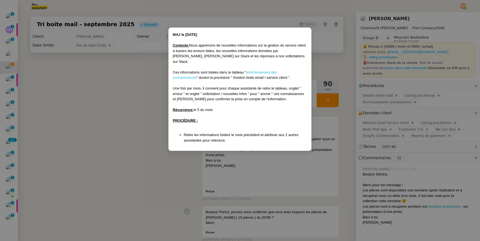
click at [272, 70] on link "enrichissement des connaissances" at bounding box center [225, 75] width 104 height 10
click at [126, 71] on nz-modal-container "MAJ le 26/06/2025 Contexte : Nous apprenons de nouvelles informations sur la ge…" at bounding box center [240, 120] width 480 height 241
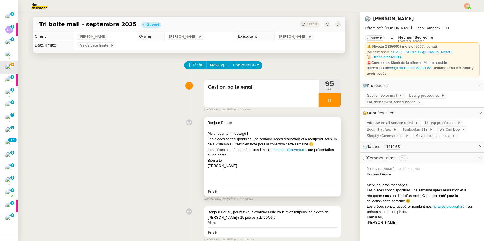
click at [240, 130] on div at bounding box center [273, 128] width 130 height 6
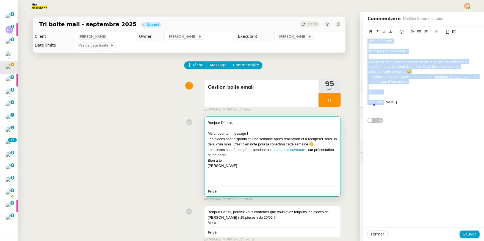
drag, startPoint x: 363, startPoint y: 42, endPoint x: 384, endPoint y: 103, distance: 65.2
click at [384, 103] on div "Bonjour Dénice, Merci pour ton message ! Les pièces sont disponibles une semain…" at bounding box center [424, 76] width 112 height 81
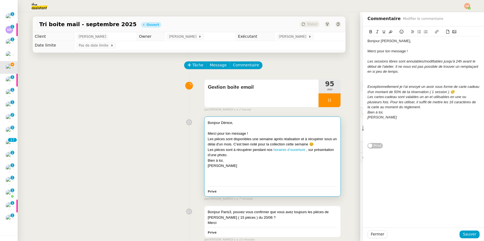
click at [376, 80] on div at bounding box center [424, 81] width 112 height 5
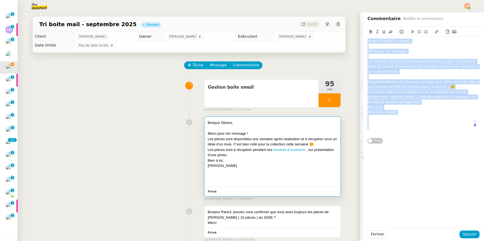
drag, startPoint x: 363, startPoint y: 42, endPoint x: 392, endPoint y: 125, distance: 88.6
click at [392, 125] on div "Bonjour Alice, Merci pour ton message ! Les sessions libres sont annulables/mod…" at bounding box center [424, 86] width 112 height 101
click at [376, 32] on icon at bounding box center [378, 32] width 4 height 4
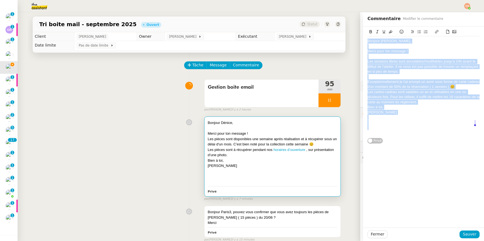
click at [372, 42] on div "Bonjour Alice," at bounding box center [424, 41] width 112 height 5
drag, startPoint x: 364, startPoint y: 41, endPoint x: 378, endPoint y: 132, distance: 92.4
click at [378, 132] on div "Bonjour Alice, Merci pour ton message ! Les sessions libres sont annulables/mod…" at bounding box center [424, 86] width 112 height 101
copy div "Bonjour Alice, Merci pour ton message ! Les sessions libres sont annulables/mod…"
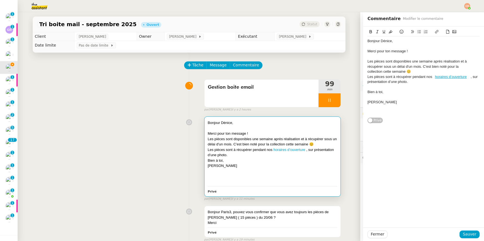
click at [265, 121] on div "Bonjour Dénice," at bounding box center [273, 123] width 130 height 6
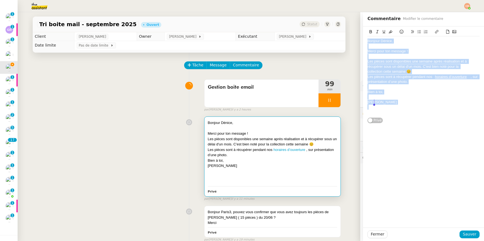
drag, startPoint x: 364, startPoint y: 41, endPoint x: 391, endPoint y: 105, distance: 69.5
click at [391, 105] on div "Bonjour Dénice, Merci pour ton message ! Les pièces sont disponibles une semain…" at bounding box center [424, 76] width 112 height 81
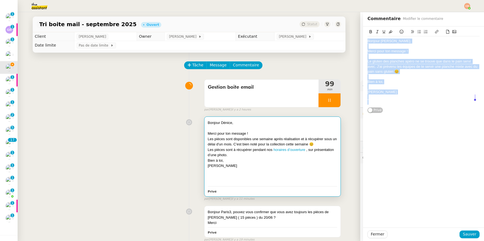
drag, startPoint x: 363, startPoint y: 41, endPoint x: 392, endPoint y: 108, distance: 73.4
click at [392, 108] on div "Bonjour Mathilde, Merci pour ton message ! Le gluten des planches apéro ne se t…" at bounding box center [424, 69] width 112 height 87
copy div "Bonjour Mathilde, Merci pour ton message ! Le gluten des planches apéro ne se t…"
click at [463, 234] on span "Sauver" at bounding box center [469, 234] width 13 height 6
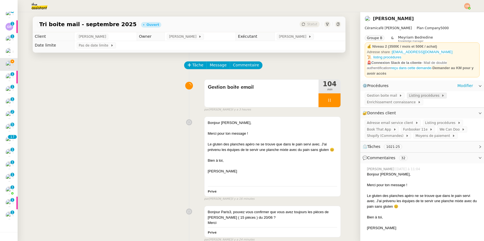
click at [409, 96] on span "Listing procédures" at bounding box center [425, 96] width 32 height 6
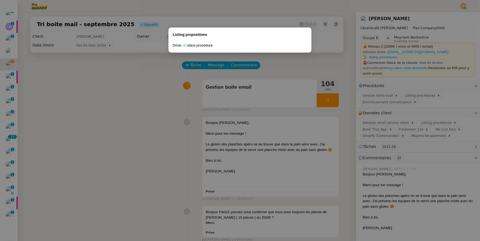
click at [186, 45] on link "ICI" at bounding box center [185, 45] width 5 height 4
click at [158, 94] on nz-modal-container "Listing propositions Drive ICI dans procédure" at bounding box center [240, 120] width 480 height 241
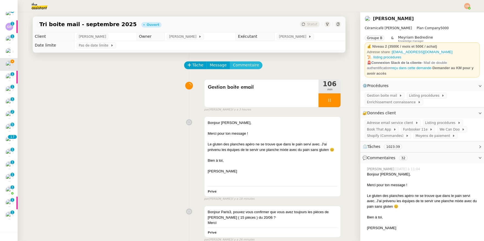
click at [243, 67] on span "Commentaire" at bounding box center [246, 65] width 26 height 6
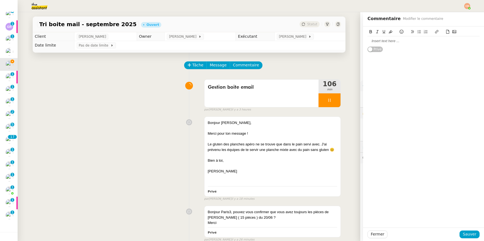
click at [379, 40] on div at bounding box center [424, 41] width 112 height 5
click at [368, 41] on div "Elora Dupont" at bounding box center [424, 41] width 112 height 5
click at [368, 41] on div at bounding box center [424, 41] width 112 height 5
click at [390, 45] on div "Elora Dupont" at bounding box center [424, 46] width 112 height 5
click at [463, 232] on span "Sauver" at bounding box center [469, 234] width 13 height 6
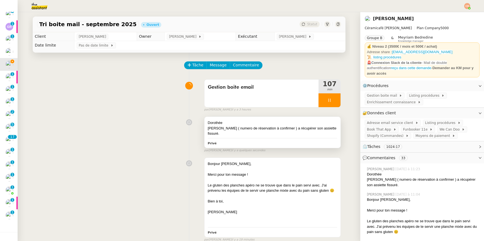
click at [279, 124] on div "Dorothée" at bounding box center [273, 123] width 130 height 6
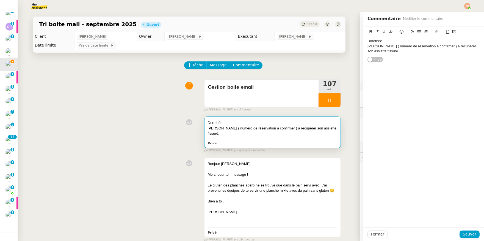
click at [395, 50] on div "Elora Dupont ( numero de réservation à confirmer ) a récupérer son assiette fis…" at bounding box center [424, 49] width 112 height 10
click at [447, 31] on icon at bounding box center [448, 32] width 3 height 4
click at [446, 32] on icon at bounding box center [448, 32] width 4 height 4
click at [464, 235] on span "Sauver" at bounding box center [469, 234] width 13 height 6
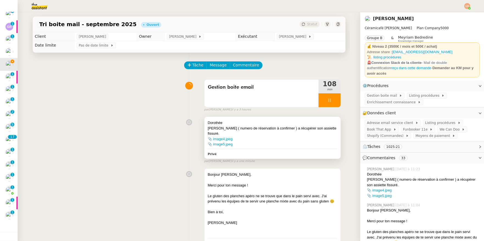
click at [281, 146] on div "📎 image5.jpeg" at bounding box center [273, 144] width 130 height 6
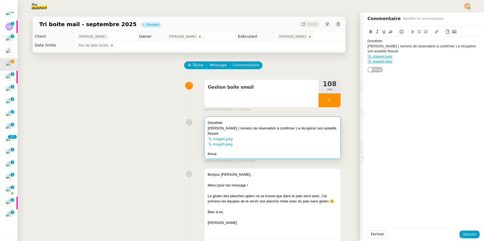
click at [393, 52] on div "Elora Dupont ( numero de réservation à confirmer ) a récupérer son assiette fis…" at bounding box center [424, 49] width 112 height 10
click at [418, 31] on icon at bounding box center [420, 32] width 4 height 4
click at [463, 233] on span "Sauver" at bounding box center [469, 234] width 13 height 6
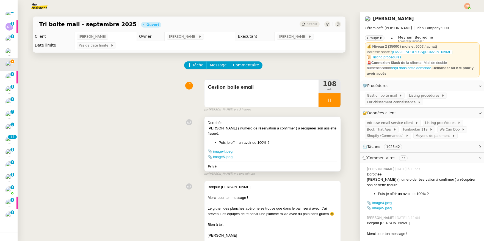
click at [264, 135] on div "Elora Dupont ( numero de réservation à confirmer ) a récupérer son assiette fis…" at bounding box center [273, 130] width 130 height 11
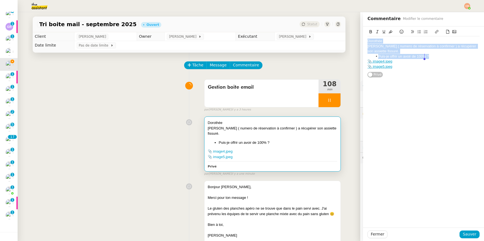
drag, startPoint x: 363, startPoint y: 41, endPoint x: 442, endPoint y: 58, distance: 80.3
click at [442, 58] on div "Dorothée Elora Dupont ( numero de réservation à confirmer ) a récupérer son ass…" at bounding box center [424, 53] width 112 height 35
click at [389, 32] on icon at bounding box center [391, 31] width 4 height 3
click at [393, 46] on span "Elora Dupont ( numero de réservation à confirmer ) a récupérer son assiette fis…" at bounding box center [423, 48] width 110 height 9
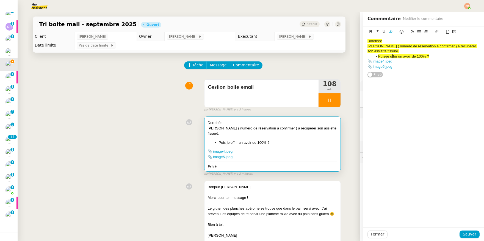
click at [393, 56] on span "Puis-je offrir un avoir de 100% ?" at bounding box center [404, 56] width 51 height 4
click at [470, 233] on span "Sauver" at bounding box center [469, 234] width 13 height 6
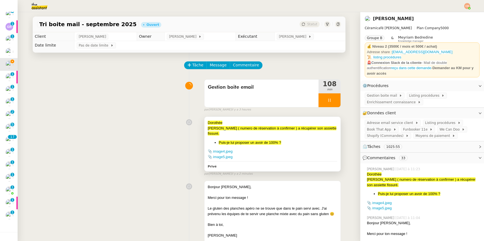
click at [239, 126] on span "Elora Dupont ( numero de réservation à confirmer ) a récupérer son assiette fis…" at bounding box center [272, 131] width 129 height 10
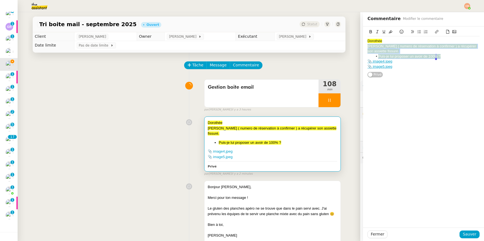
drag, startPoint x: 364, startPoint y: 46, endPoint x: 454, endPoint y: 57, distance: 90.6
click at [454, 57] on div "Dorothée Elora Dupont ( numero de réservation à confirmer ) a récupérer son ass…" at bounding box center [424, 53] width 112 height 35
copy div "Elora Dupont ( numero de réservation à confirmer ) a récupérer son assiette fis…"
click at [469, 235] on span "Sauver" at bounding box center [469, 234] width 13 height 6
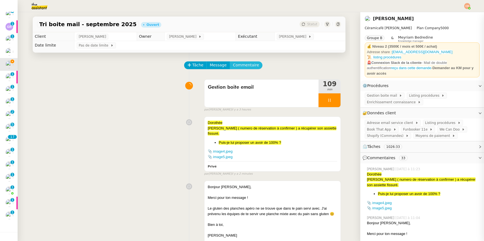
click at [248, 63] on span "Commentaire" at bounding box center [246, 65] width 26 height 6
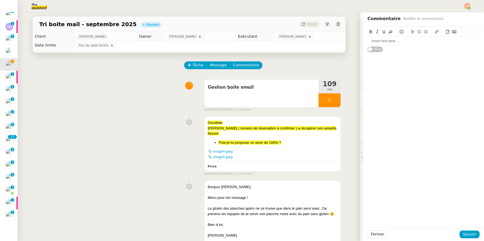
click at [385, 40] on div at bounding box center [424, 41] width 112 height 5
click at [405, 53] on div "+ message en brouillon à envoyer à Dorothée" at bounding box center [424, 51] width 112 height 5
click at [474, 52] on div "+ message en brouillon à completer si besoin et à envoyer à Dorothée" at bounding box center [424, 54] width 112 height 10
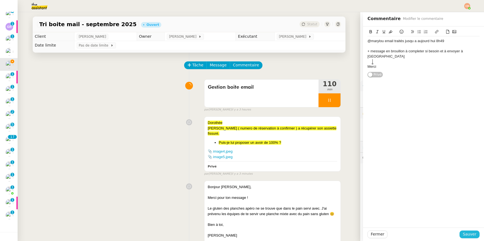
click at [466, 233] on span "Sauver" at bounding box center [469, 234] width 13 height 6
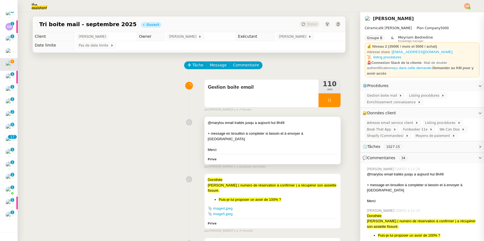
click at [227, 128] on div at bounding box center [273, 128] width 130 height 6
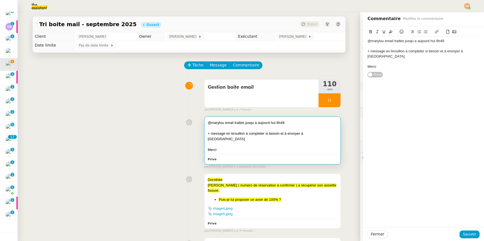
click at [369, 40] on div "@marylou email traités jusqu a aujourd hui 8h49" at bounding box center [424, 41] width 112 height 5
click at [466, 234] on span "Sauver" at bounding box center [469, 234] width 13 height 6
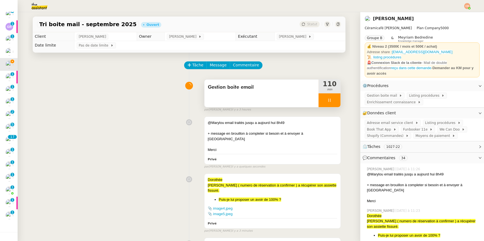
click at [319, 103] on div at bounding box center [330, 100] width 22 height 14
click at [333, 101] on icon at bounding box center [335, 99] width 4 height 3
click at [298, 37] on span "[PERSON_NAME]" at bounding box center [293, 37] width 29 height 6
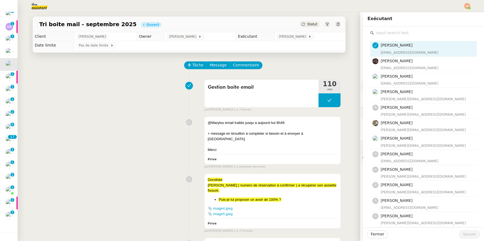
click at [384, 29] on input "text" at bounding box center [425, 32] width 103 height 7
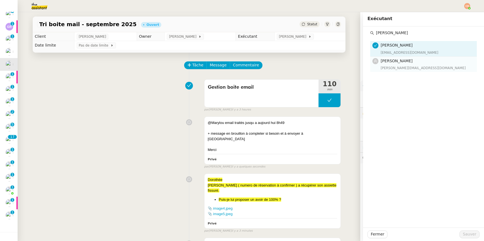
type input "Marylou"
click at [386, 68] on div "marylou@team.theassistant.com" at bounding box center [427, 68] width 93 height 6
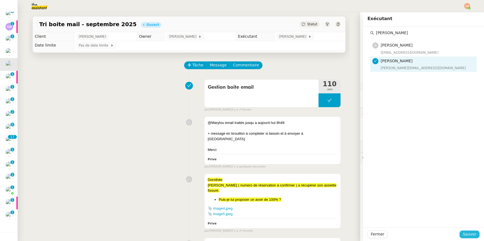
click at [473, 235] on button "Sauver" at bounding box center [470, 234] width 20 height 8
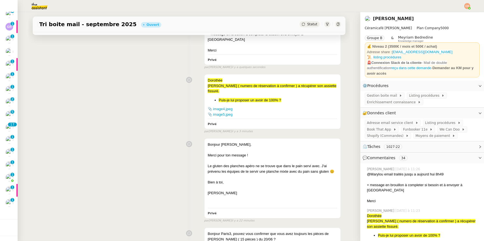
scroll to position [147, 0]
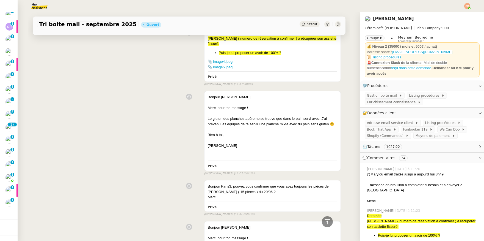
click at [82, 106] on div "Bonjour Mathilde, Merci pour ton message ! Le gluten des planches apéro ne se t…" at bounding box center [189, 131] width 304 height 87
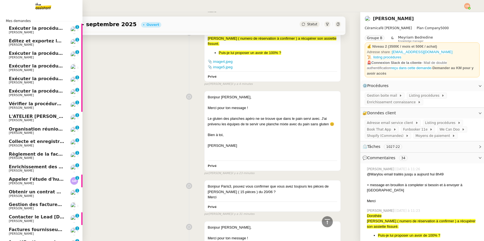
scroll to position [157, 0]
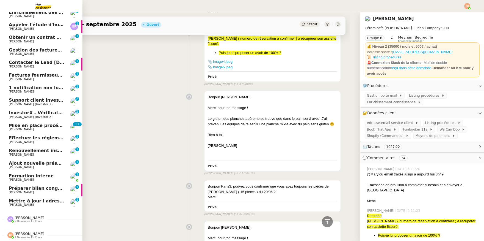
click at [32, 198] on span "Mettre à jour l'adresse sur le relevé bancaire" at bounding box center [65, 200] width 112 height 5
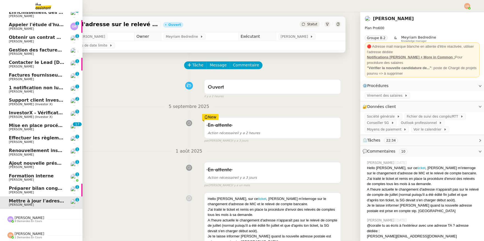
click at [21, 190] on span "[PERSON_NAME]" at bounding box center [21, 192] width 25 height 4
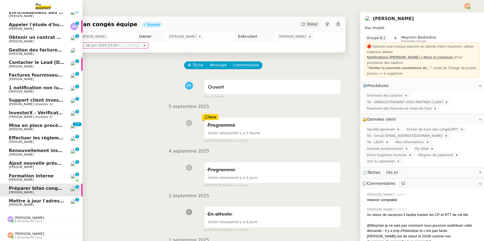
click at [24, 178] on span "[PERSON_NAME]" at bounding box center [21, 180] width 25 height 4
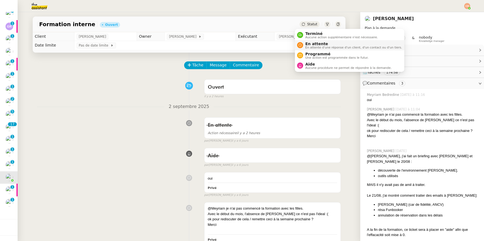
click at [310, 42] on span "En attente" at bounding box center [354, 44] width 97 height 4
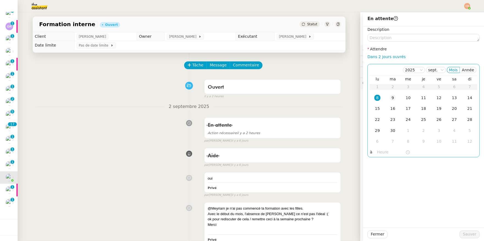
click at [391, 98] on div "9" at bounding box center [393, 98] width 6 height 6
click at [381, 152] on input "text" at bounding box center [391, 152] width 28 height 6
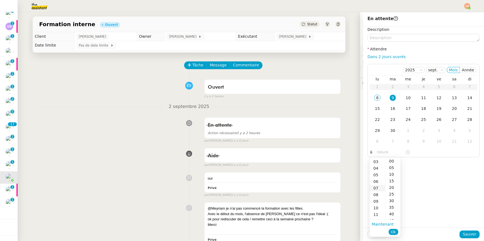
scroll to position [29, 0]
click at [378, 190] on div "09" at bounding box center [377, 191] width 15 height 7
click at [392, 162] on div "00" at bounding box center [393, 161] width 15 height 7
type input "09:00"
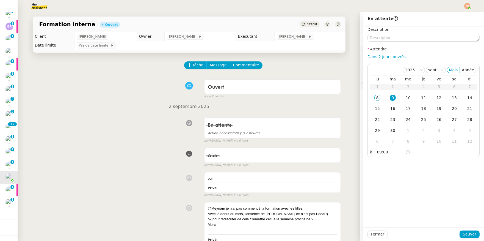
click at [424, 158] on div "Description Attendre Dans 2 jours ouvrés 2025 sept. Mois Année lu ma me je ve s…" at bounding box center [423, 126] width 121 height 201
click at [463, 233] on span "Sauver" at bounding box center [469, 234] width 13 height 6
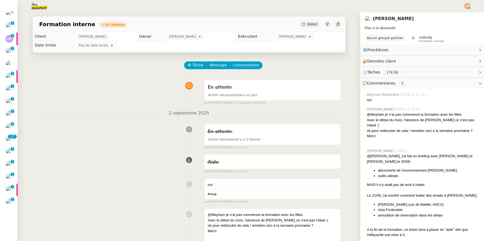
scroll to position [145, 0]
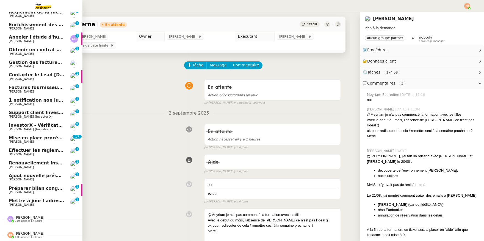
click at [28, 140] on link "Mise en place procédure - relevés bancaires mensuels Genevieve Landsmann 0 1 2 …" at bounding box center [41, 139] width 83 height 13
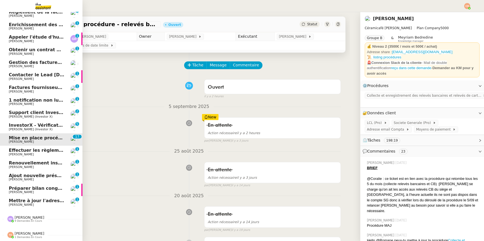
click at [29, 127] on span "[PERSON_NAME] (Investor X)" at bounding box center [31, 129] width 44 height 4
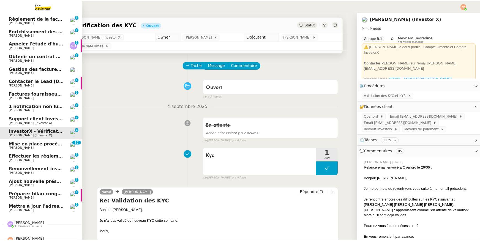
scroll to position [145, 0]
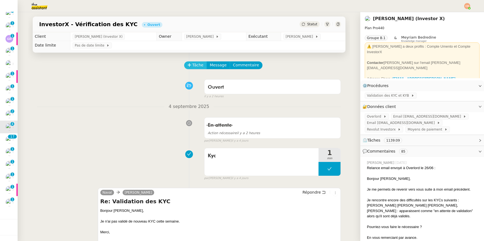
click at [193, 65] on span "Tâche" at bounding box center [198, 65] width 11 height 6
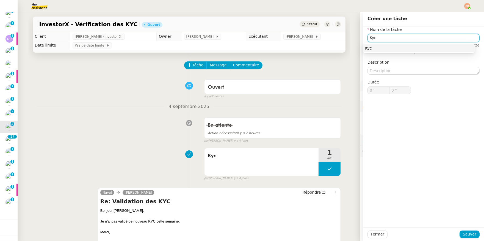
click at [372, 48] on div "Kyc" at bounding box center [419, 48] width 108 height 5
type input "Kyc"
click at [468, 234] on span "Sauver" at bounding box center [469, 234] width 13 height 6
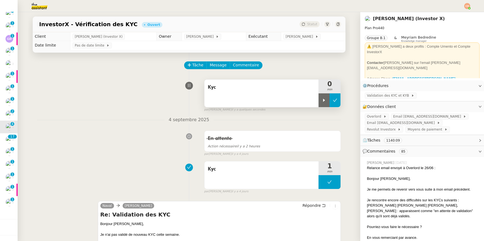
click at [322, 102] on icon at bounding box center [324, 100] width 4 height 4
click at [371, 116] on span "Overlord" at bounding box center [375, 117] width 17 height 6
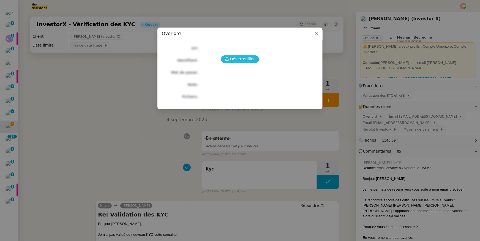
click at [245, 60] on span "Déverrouiller" at bounding box center [242, 59] width 25 height 6
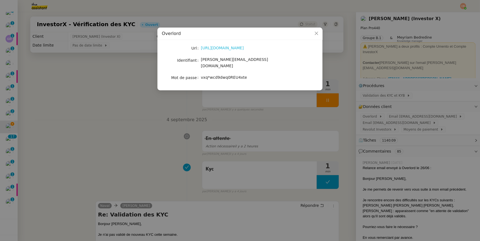
click at [215, 50] on link "[URL][DOMAIN_NAME]" at bounding box center [222, 48] width 43 height 4
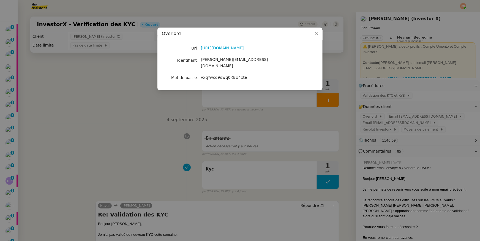
scroll to position [145, 0]
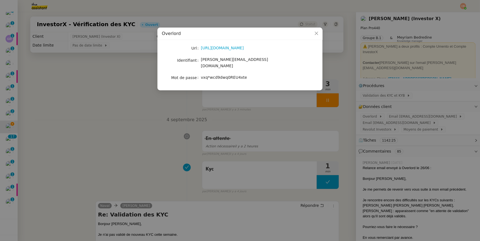
click at [131, 101] on nz-modal-container "Overlord Url [URL][DOMAIN_NAME] Identifiant [PERSON_NAME][EMAIL_ADDRESS][DOMAIN…" at bounding box center [240, 120] width 480 height 241
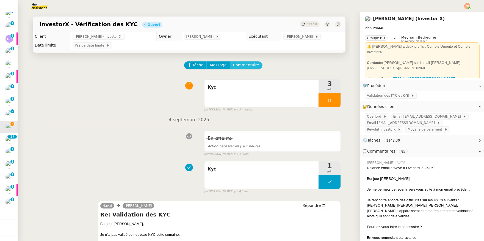
click at [233, 65] on span "Commentaire" at bounding box center [246, 65] width 26 height 6
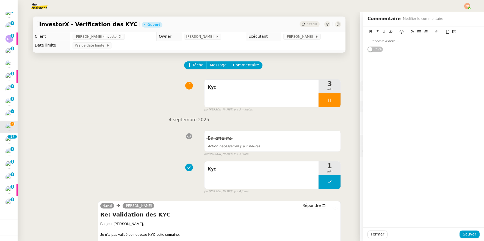
click at [372, 41] on div at bounding box center [424, 41] width 112 height 5
click at [411, 40] on div "KYC Validé : [PERSON_NAME]" at bounding box center [424, 41] width 112 height 5
click at [400, 32] on icon at bounding box center [402, 32] width 4 height 4
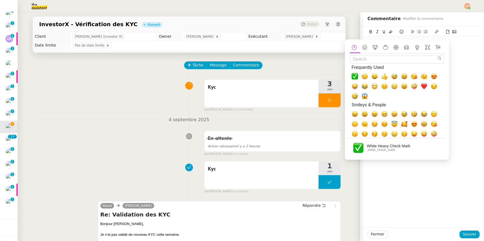
click at [358, 77] on span "✅, white_check_mark" at bounding box center [355, 76] width 7 height 7
click at [462, 73] on div "KYC Validé : Mathieu Pintz ✅ Privé" at bounding box center [423, 126] width 121 height 201
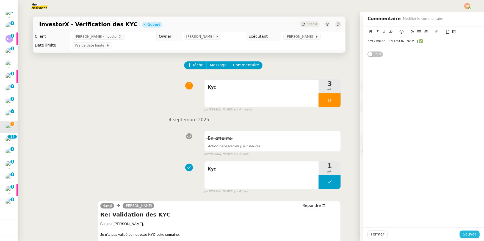
click at [466, 233] on span "Sauver" at bounding box center [469, 234] width 13 height 6
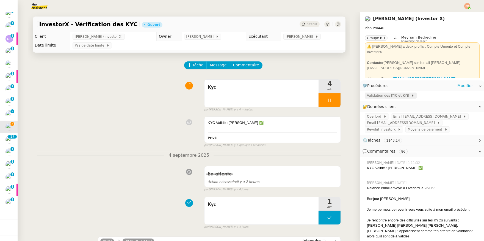
click at [370, 95] on span "Validation des KYC et KYB" at bounding box center [389, 96] width 44 height 6
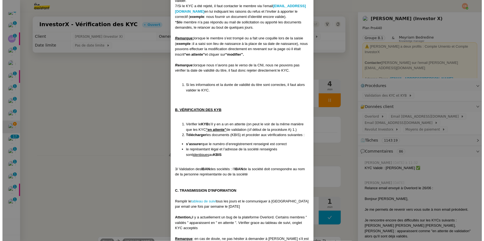
scroll to position [343, 0]
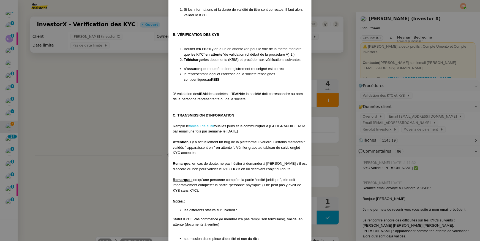
click at [202, 126] on link "tableau de suivi" at bounding box center [201, 126] width 25 height 4
click at [106, 106] on nz-modal-container "Créé le [DATE] MAJ le [DATE] Contexte : Le client souhaite que nous procédions …" at bounding box center [240, 120] width 480 height 241
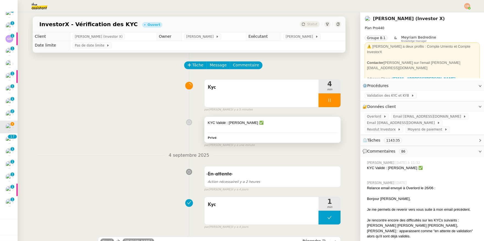
click at [273, 130] on div at bounding box center [273, 128] width 130 height 6
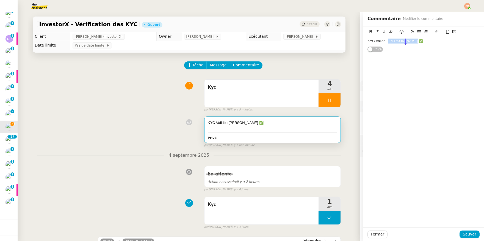
drag, startPoint x: 385, startPoint y: 42, endPoint x: 405, endPoint y: 40, distance: 20.7
click at [405, 40] on div "KYC Validé : Mathieu Pintz ✅" at bounding box center [424, 41] width 112 height 5
copy div "Mathieu Pintz"
click at [467, 234] on span "Sauver" at bounding box center [469, 234] width 13 height 6
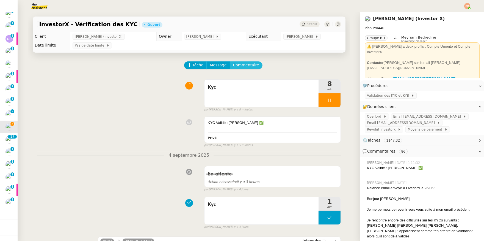
click at [236, 67] on span "Commentaire" at bounding box center [246, 65] width 26 height 6
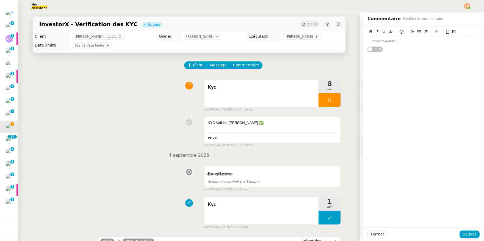
click at [368, 43] on div at bounding box center [424, 41] width 112 height 5
paste div
click at [396, 41] on div "Tezio Besancenot" at bounding box center [424, 41] width 112 height 5
click at [383, 53] on div "Est-ce qu'on demande" at bounding box center [424, 51] width 112 height 5
click at [460, 236] on button "Sauver" at bounding box center [470, 234] width 20 height 8
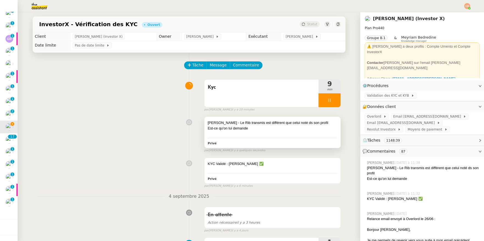
click at [256, 133] on div at bounding box center [273, 134] width 130 height 6
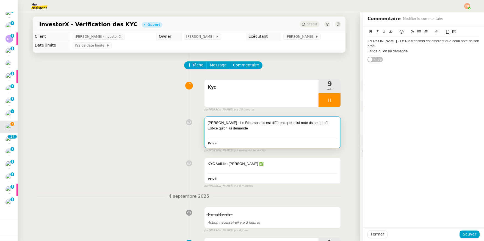
click at [406, 52] on div "Est-ce qu'on lui demande" at bounding box center [424, 51] width 112 height 5
click at [463, 236] on span "Sauver" at bounding box center [469, 234] width 13 height 6
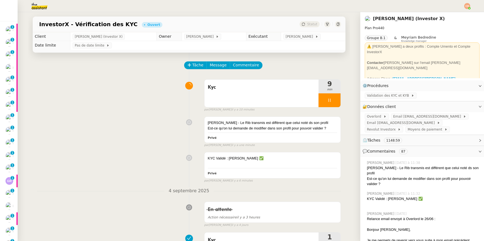
scroll to position [145, 0]
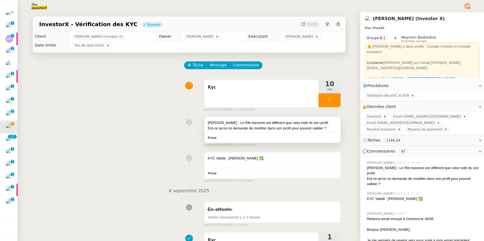
click at [316, 125] on div "Est-ce qu'on lui demande de modifier dans son profil pour pouvoir valider ?" at bounding box center [273, 128] width 130 height 6
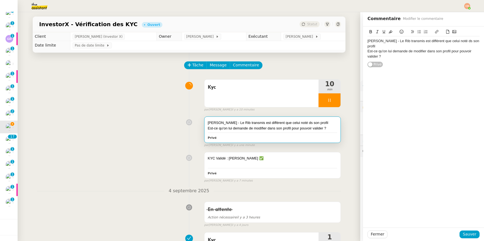
click at [387, 58] on div "Est-ce qu'on lui demande de modifier dans son profil pour pouvoir valider ?" at bounding box center [424, 54] width 112 height 10
click at [400, 32] on icon at bounding box center [402, 32] width 4 height 4
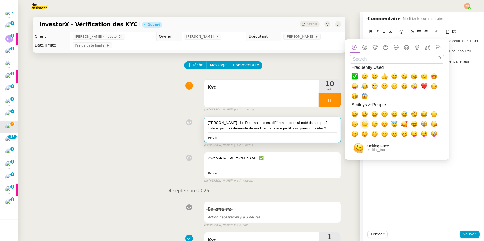
click at [367, 123] on span "🫠, melting_face" at bounding box center [365, 123] width 7 height 7
click at [456, 97] on div "Tezio Besancenot - Le Rib transmis est différent que celui noté ds son profil E…" at bounding box center [423, 126] width 121 height 201
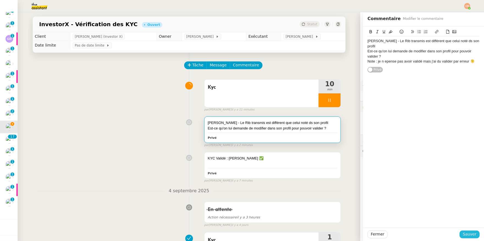
click at [467, 234] on span "Sauver" at bounding box center [469, 234] width 13 height 6
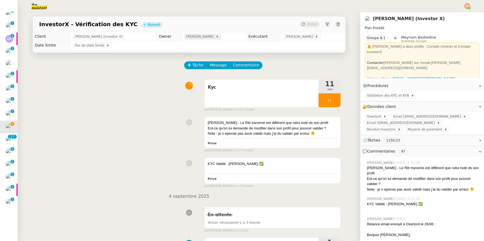
click at [205, 37] on span "[PERSON_NAME]" at bounding box center [201, 37] width 29 height 6
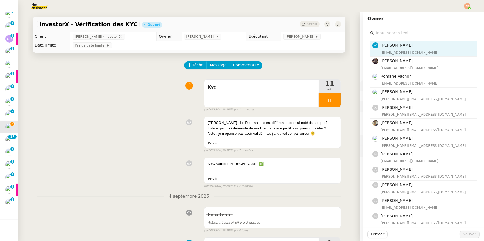
click at [374, 32] on input "text" at bounding box center [425, 32] width 103 height 7
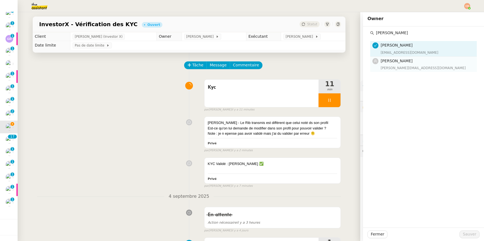
type input "Marylou"
click at [394, 67] on div "marylou@team.theassistant.com" at bounding box center [427, 68] width 93 height 6
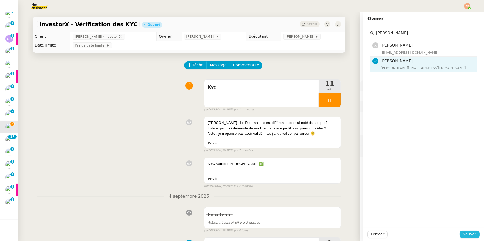
click at [463, 234] on span "Sauver" at bounding box center [469, 234] width 13 height 6
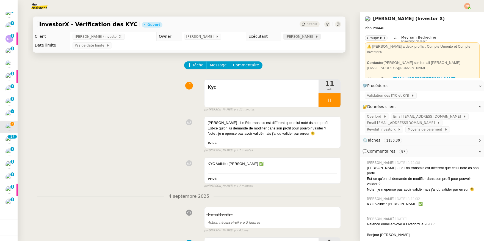
click at [298, 37] on span "[PERSON_NAME]" at bounding box center [300, 37] width 29 height 6
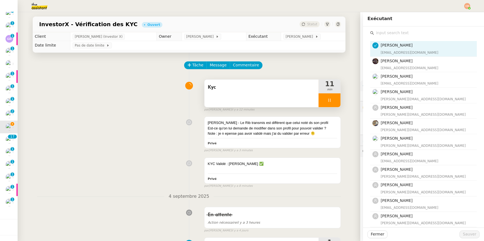
click at [327, 100] on div at bounding box center [330, 100] width 22 height 14
click at [333, 99] on icon at bounding box center [335, 100] width 4 height 4
click at [251, 67] on span "Commentaire" at bounding box center [246, 65] width 26 height 6
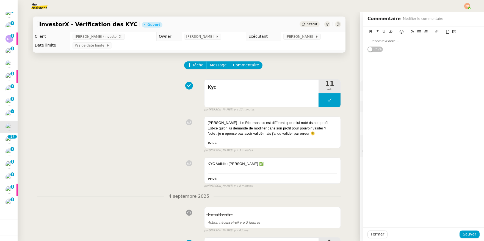
click at [368, 43] on div at bounding box center [424, 41] width 112 height 5
click at [471, 232] on span "Sauver" at bounding box center [469, 234] width 13 height 6
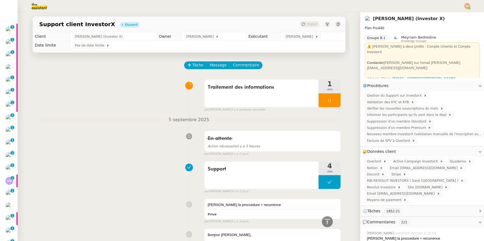
scroll to position [254, 0]
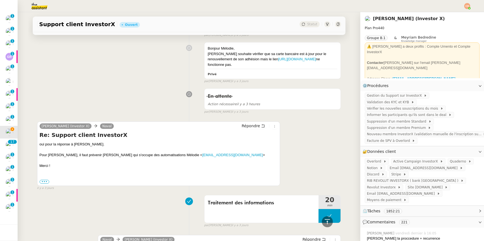
click at [57, 82] on div "Bonjour [PERSON_NAME], [PERSON_NAME] souhaite vérifier que sa carte bancaire es…" at bounding box center [189, 62] width 304 height 44
drag, startPoint x: 86, startPoint y: 161, endPoint x: 254, endPoint y: 159, distance: 167.3
click at [254, 158] on div "Pour [PERSON_NAME], il faut prévenir [PERSON_NAME] qui s'occupe des automatisat…" at bounding box center [159, 155] width 239 height 6
copy div "[PERSON_NAME] qui s'occupe des automatisations Mélodie < [EMAIL_ADDRESS][DOMAIN…"
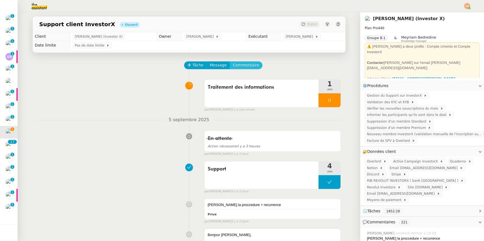
click at [244, 67] on span "Commentaire" at bounding box center [246, 65] width 26 height 6
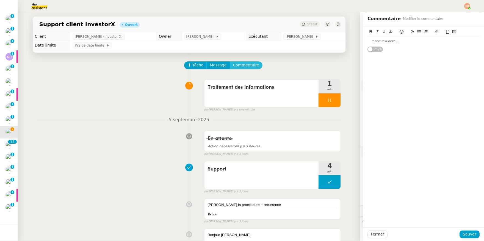
click at [230, 61] on button "Commentaire" at bounding box center [246, 65] width 33 height 8
click at [369, 43] on div at bounding box center [424, 41] width 112 height 5
paste div
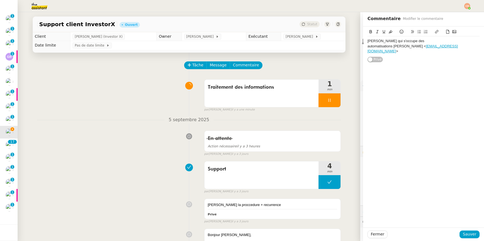
click at [368, 40] on div "[PERSON_NAME] qui s'occupe des automatisations Mélodie < [EMAIL_ADDRESS][DOMAIN…" at bounding box center [424, 46] width 112 height 15
click at [432, 47] on div "En attente retour [PERSON_NAME] qui s'occupe des automatisations Mélodie < [EMA…" at bounding box center [424, 44] width 112 height 10
click at [468, 233] on span "Sauver" at bounding box center [469, 234] width 13 height 6
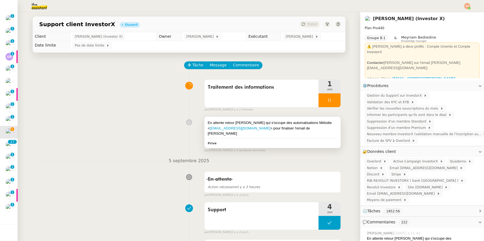
click at [323, 121] on div "En attente retour [PERSON_NAME] qui s'occupe des automatisations Mélodie < [EMA…" at bounding box center [273, 128] width 130 height 16
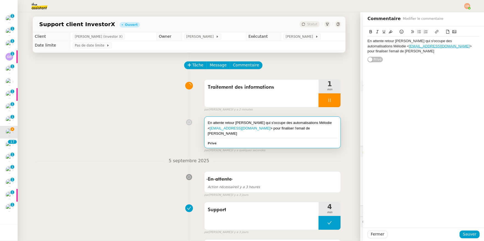
click at [472, 45] on div "En attente retour Mélodie qui s'occupe des automatisations Mélodie < melodie@bu…" at bounding box center [424, 46] width 112 height 15
click at [467, 237] on span "Sauver" at bounding box center [469, 234] width 13 height 6
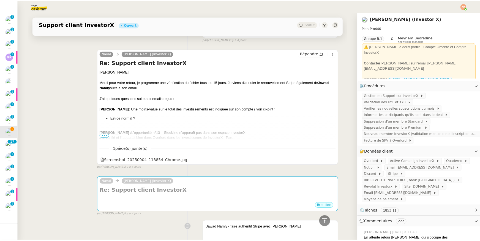
scroll to position [1103, 0]
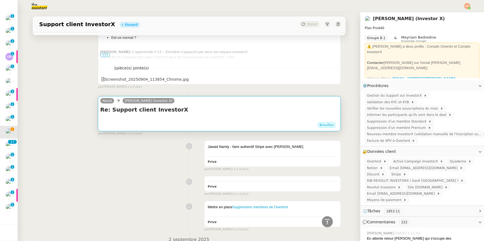
click at [223, 113] on h4 "Re: Support client InvestorX" at bounding box center [219, 110] width 239 height 8
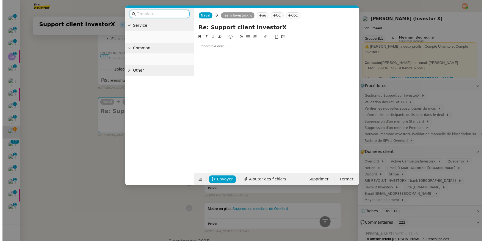
scroll to position [1105, 0]
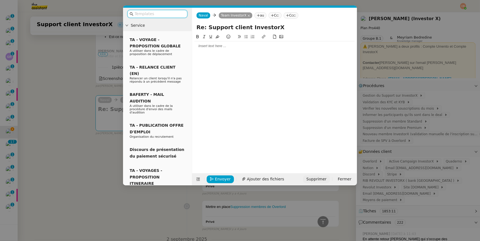
click at [323, 178] on span "Supprimer" at bounding box center [316, 179] width 20 height 6
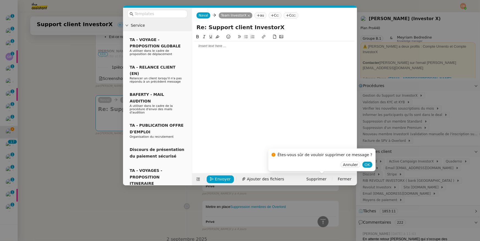
click at [357, 167] on div "Annuler OK" at bounding box center [322, 164] width 101 height 6
click at [364, 166] on span "OK" at bounding box center [367, 165] width 6 height 6
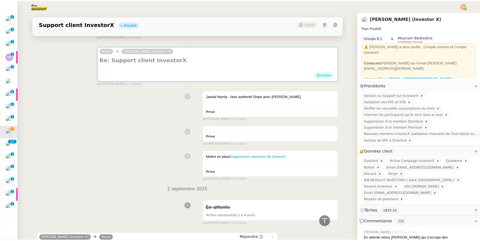
scroll to position [1176, 0]
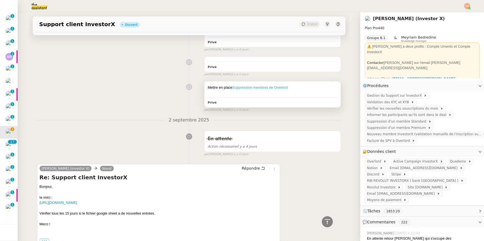
click at [249, 89] on link "Suppression membres de Overlord" at bounding box center [260, 87] width 56 height 4
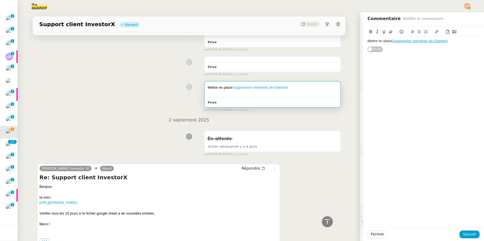
click at [112, 103] on div "Mettre en place Suppression membres de Overlord Privé false par Coralie B. il y…" at bounding box center [189, 95] width 304 height 33
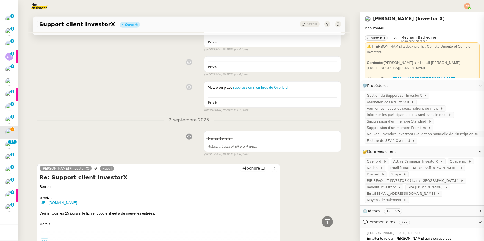
click at [112, 103] on div "Mettre en place Suppression membres de Overlord Privé false par Coralie B. il y…" at bounding box center [189, 95] width 304 height 33
click at [379, 103] on span "Validation des KYC et KYB" at bounding box center [389, 102] width 44 height 6
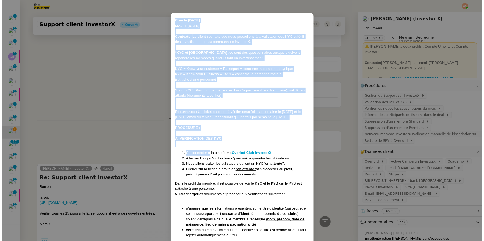
scroll to position [50, 0]
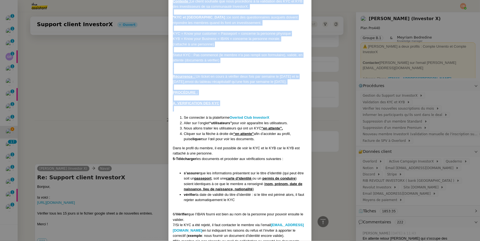
drag, startPoint x: 173, startPoint y: 34, endPoint x: 224, endPoint y: 109, distance: 91.6
copy div "Créé le 23/10/2024 MAJ le 5/05/2025 Contexte : Le client souhaite que nous proc…"
click at [136, 94] on nz-modal-container "Créé le 23/10/2024 MAJ le 5/05/2025 Contexte : Le client souhaite que nous proc…" at bounding box center [240, 120] width 480 height 241
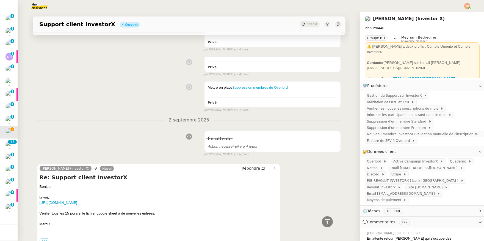
scroll to position [0, 0]
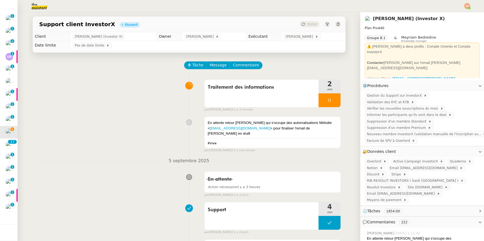
click at [464, 2] on div at bounding box center [242, 6] width 457 height 12
click at [467, 7] on img at bounding box center [468, 6] width 6 height 6
click at [453, 15] on span "Suivi" at bounding box center [447, 15] width 9 height 4
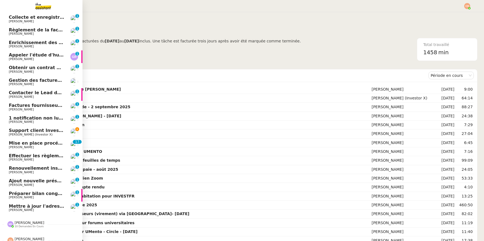
click at [21, 133] on span "[PERSON_NAME] (Investor X)" at bounding box center [31, 135] width 44 height 4
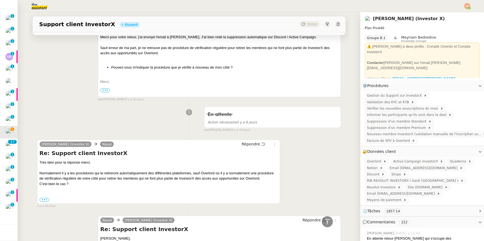
scroll to position [1643, 0]
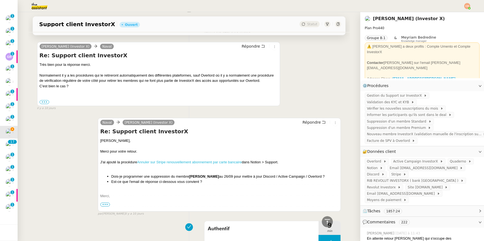
click at [151, 164] on link "Annuler sur Stripe renouvellement abonnement par carte bancaire" at bounding box center [189, 162] width 105 height 4
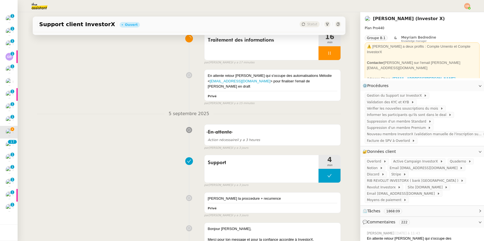
scroll to position [0, 0]
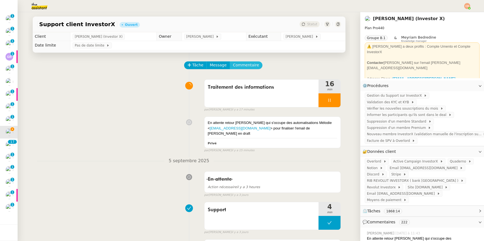
click at [239, 67] on span "Commentaire" at bounding box center [246, 65] width 26 height 6
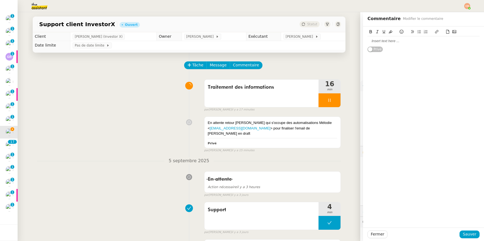
click at [371, 41] on div at bounding box center [424, 41] width 112 height 5
click at [470, 234] on span "Sauver" at bounding box center [469, 234] width 13 height 6
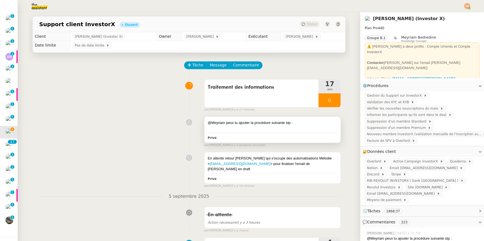
click at [302, 123] on div "@Meyriam peux tu ajouter la procédure suivante stp :" at bounding box center [273, 123] width 130 height 6
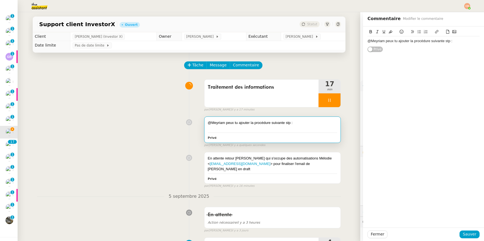
click at [450, 42] on div "@Meyriam peux tu ajouter la procédure suivante stp :" at bounding box center [424, 41] width 112 height 5
